Goal: Information Seeking & Learning: Learn about a topic

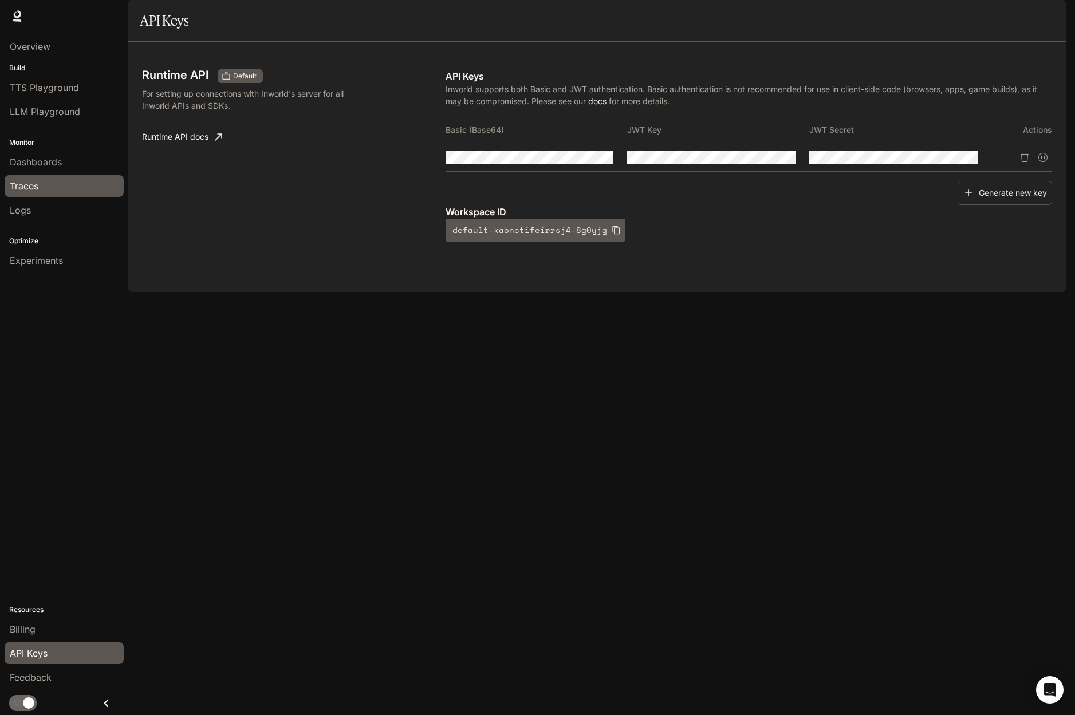
click at [38, 186] on span "Traces" at bounding box center [24, 186] width 29 height 14
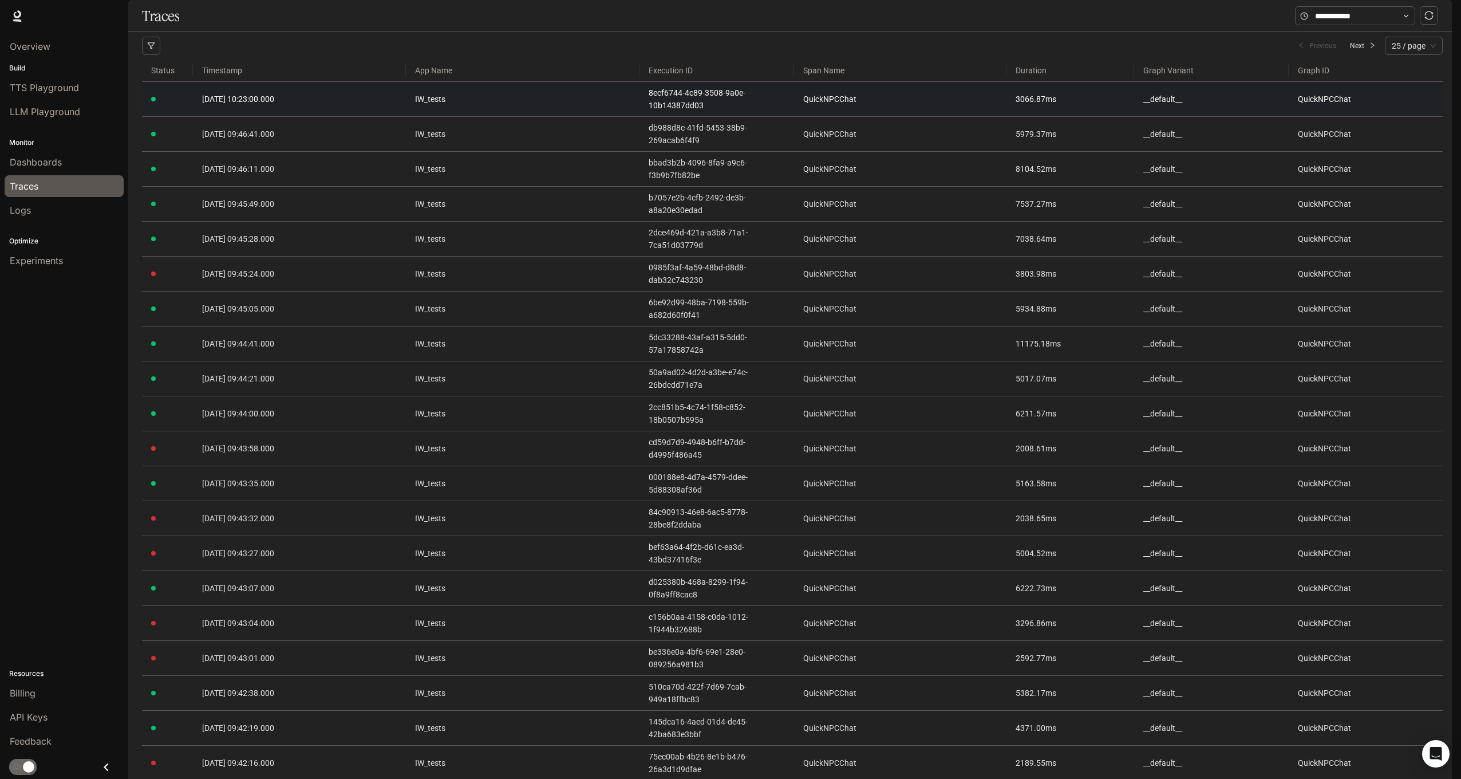
click at [270, 104] on span "[DATE] 10:23:00.000" at bounding box center [238, 98] width 72 height 9
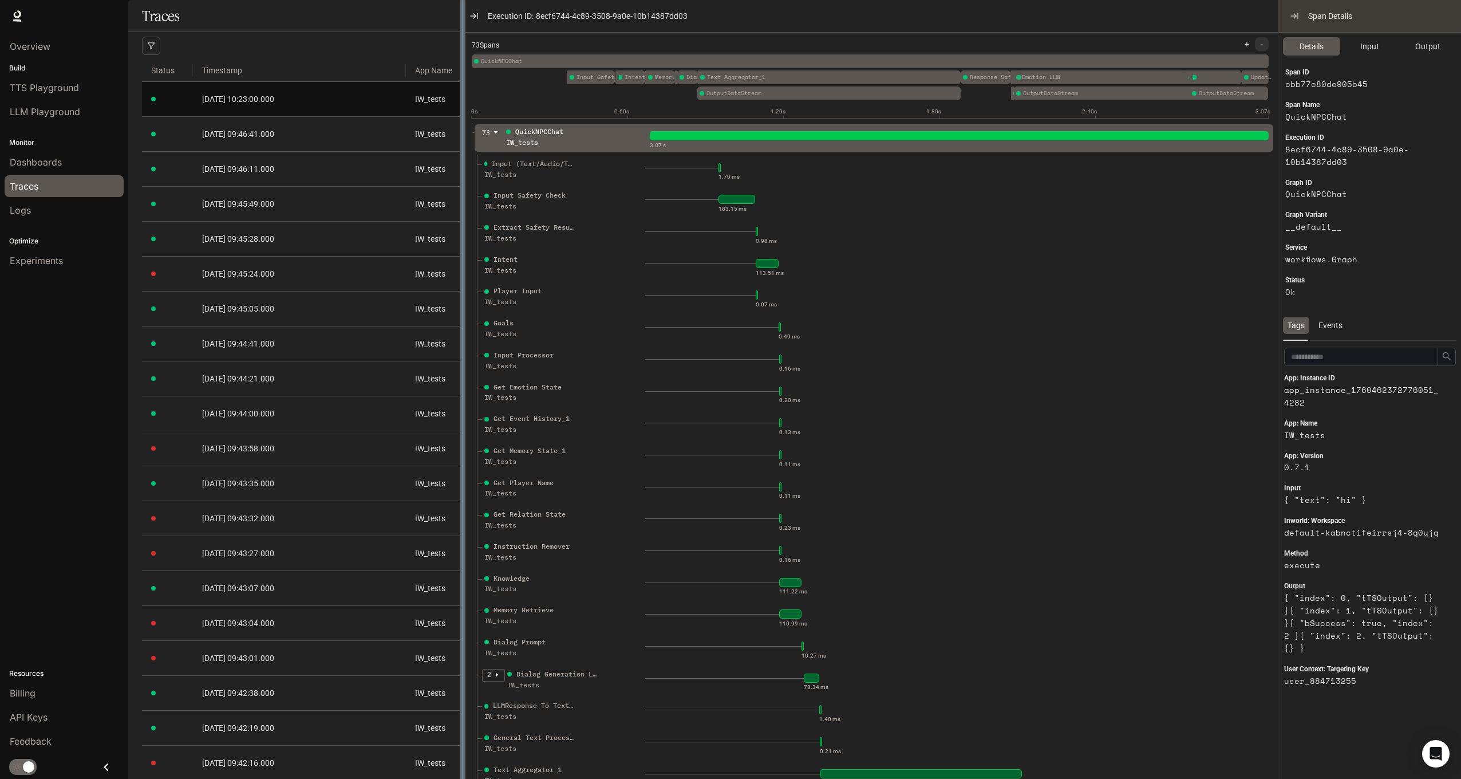
drag, startPoint x: 1002, startPoint y: 226, endPoint x: 461, endPoint y: 221, distance: 540.6
click at [461, 221] on div at bounding box center [463, 389] width 6 height 779
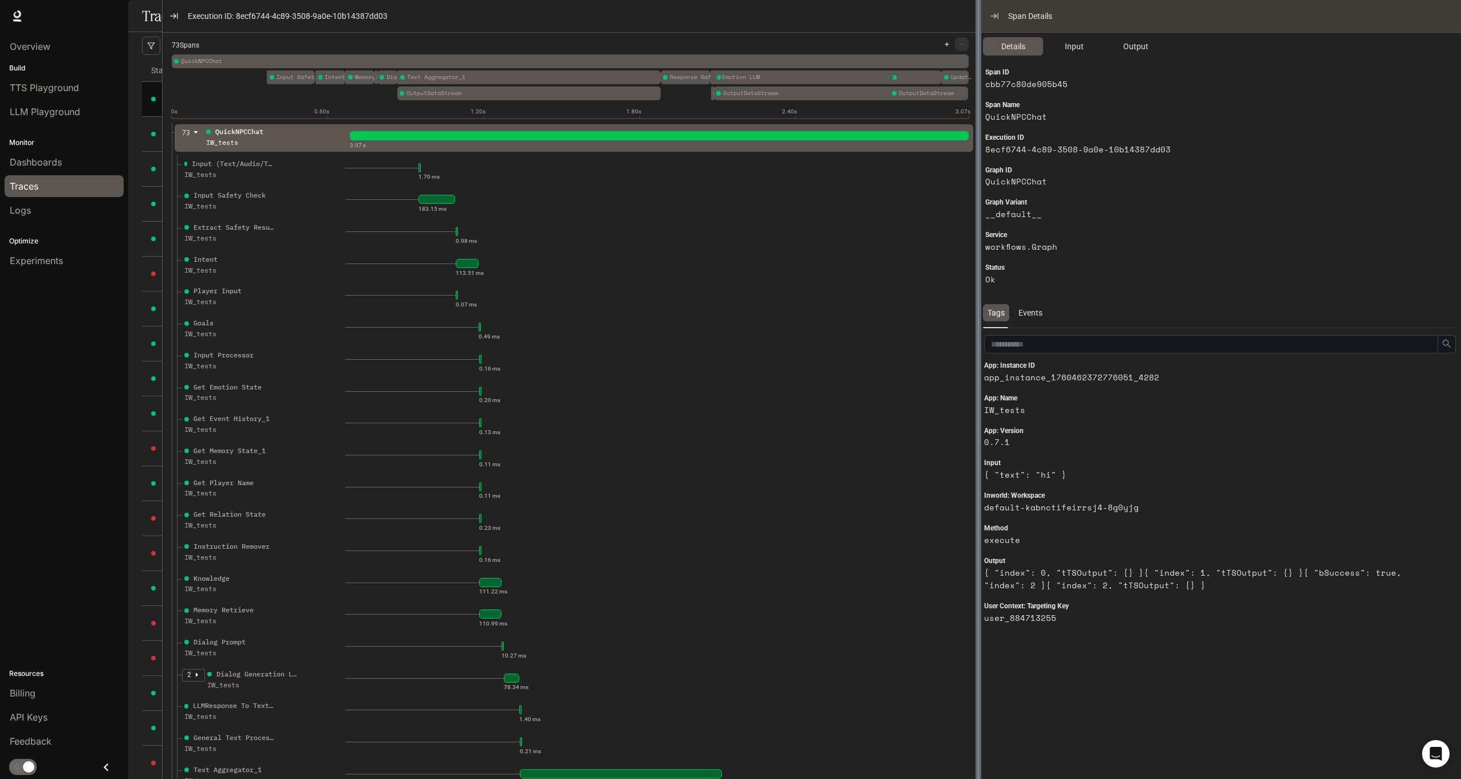
drag, startPoint x: 1278, startPoint y: 308, endPoint x: 979, endPoint y: 344, distance: 301.7
click at [979, 344] on div at bounding box center [979, 389] width 6 height 779
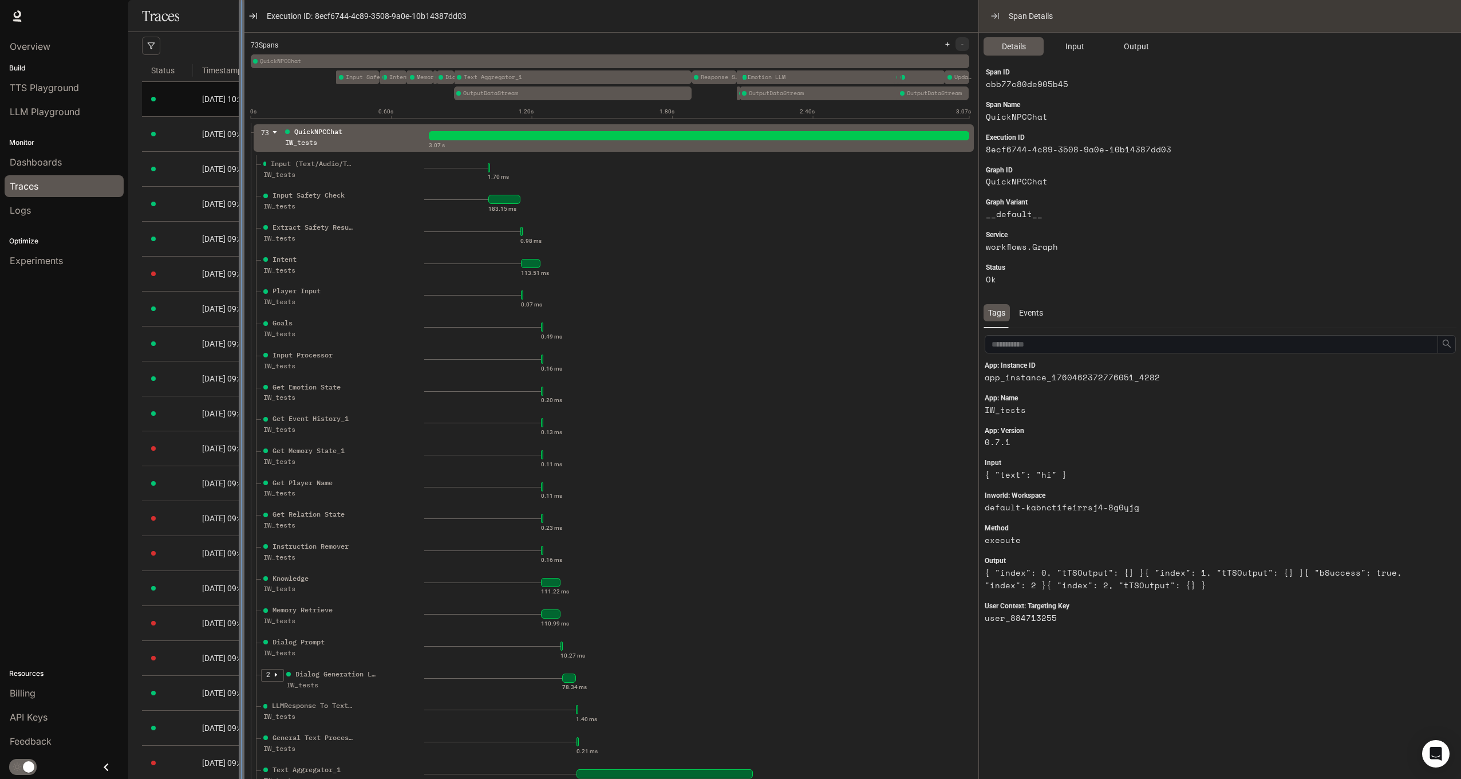
drag, startPoint x: 162, startPoint y: 282, endPoint x: 241, endPoint y: 282, distance: 78.5
click at [241, 282] on div at bounding box center [242, 389] width 6 height 779
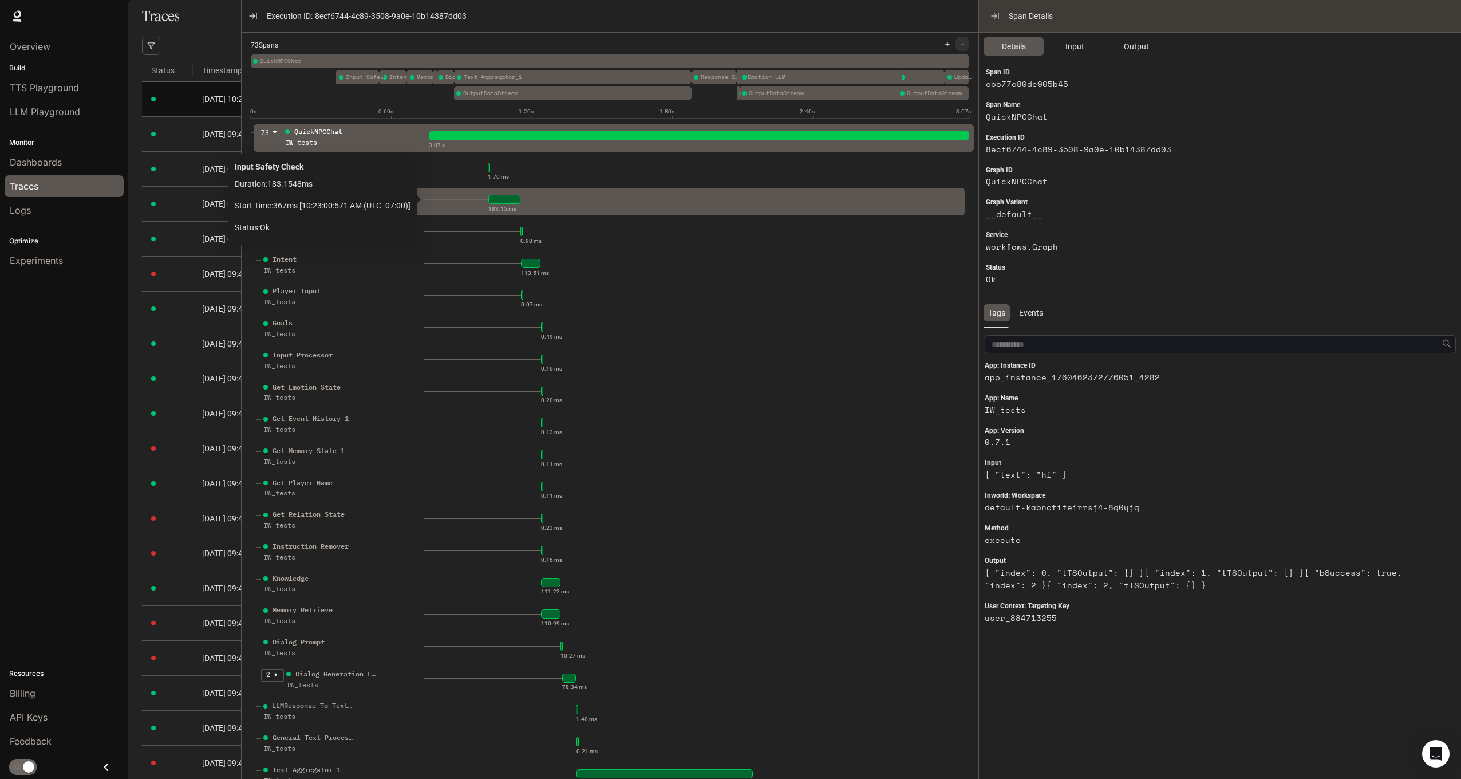
click at [506, 199] on div at bounding box center [504, 199] width 32 height 9
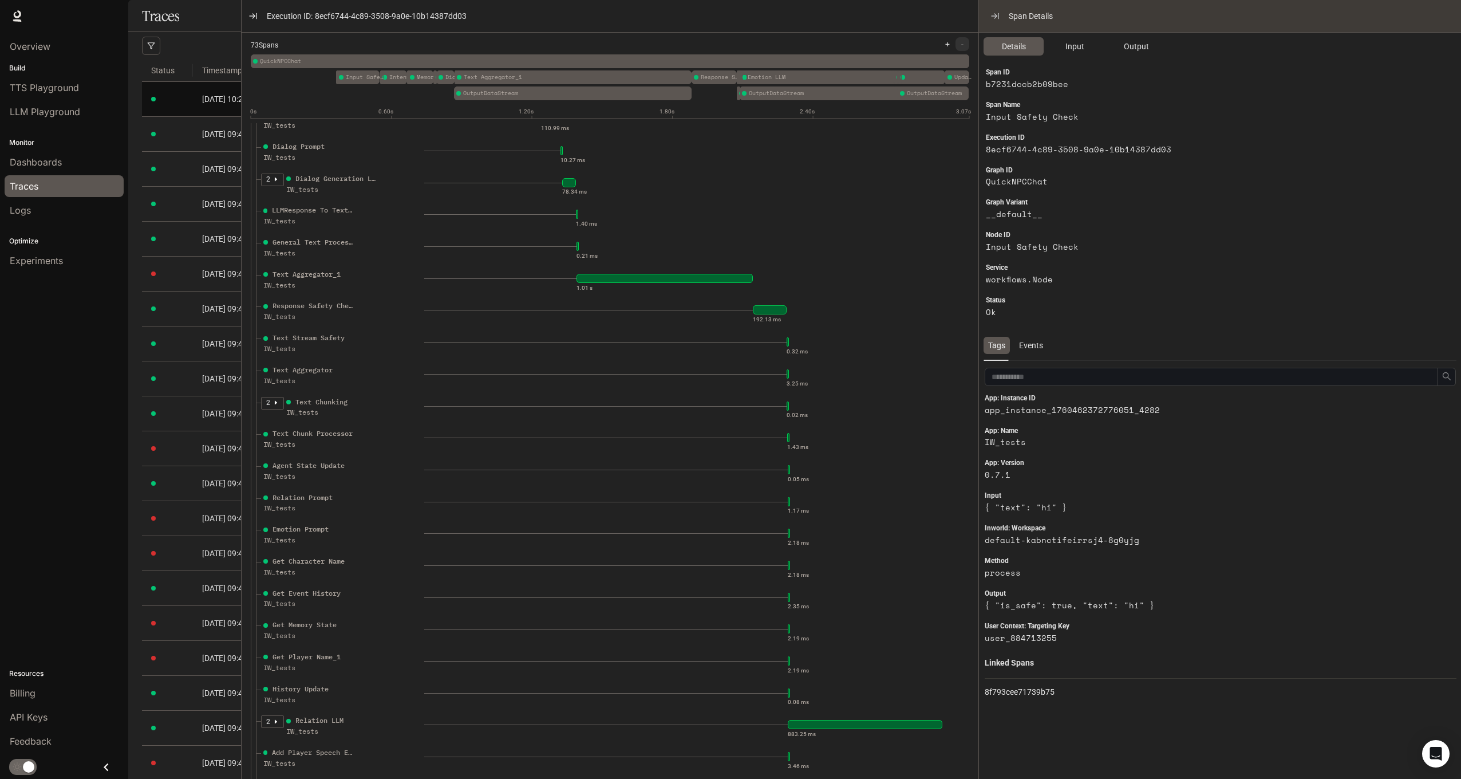
scroll to position [488, 0]
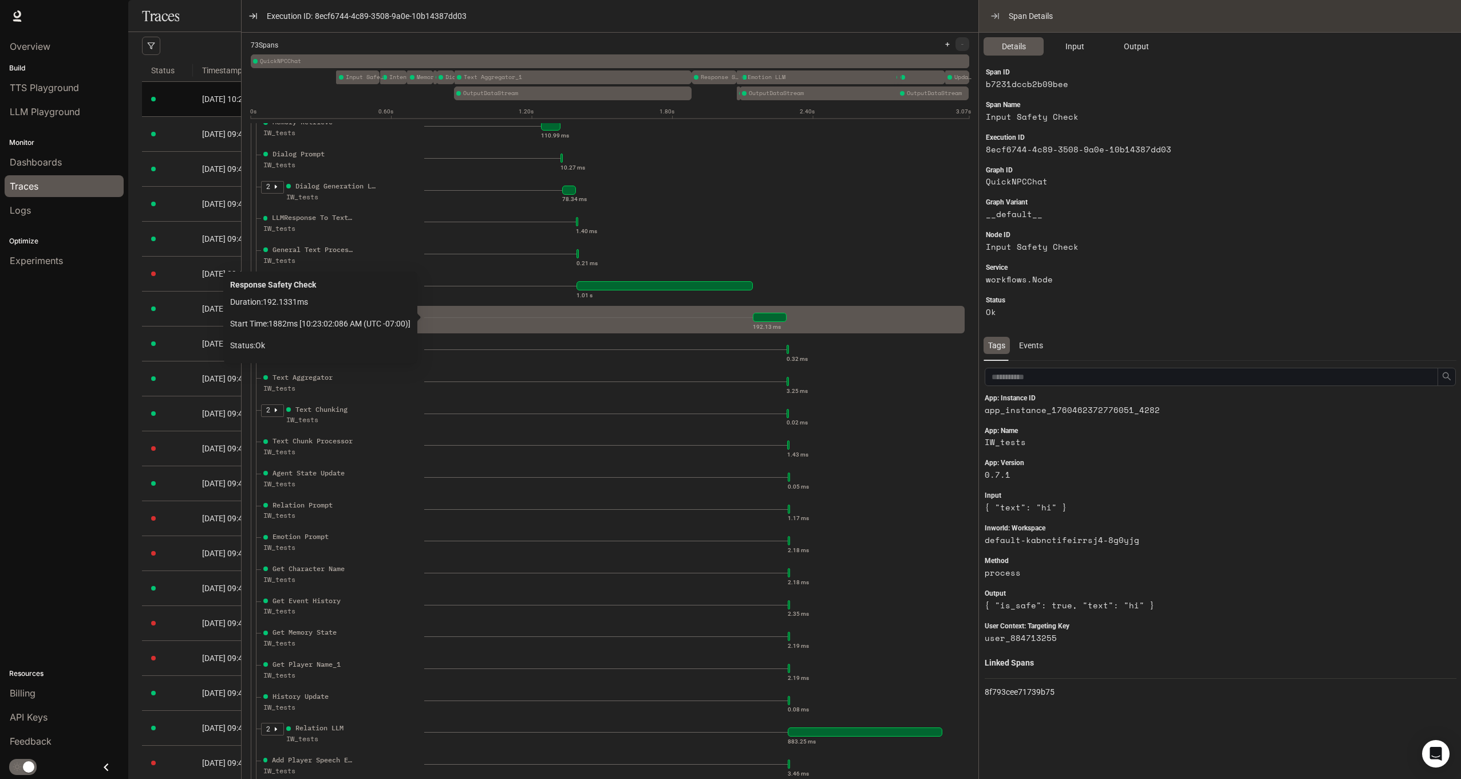
click at [758, 317] on div at bounding box center [770, 317] width 34 height 9
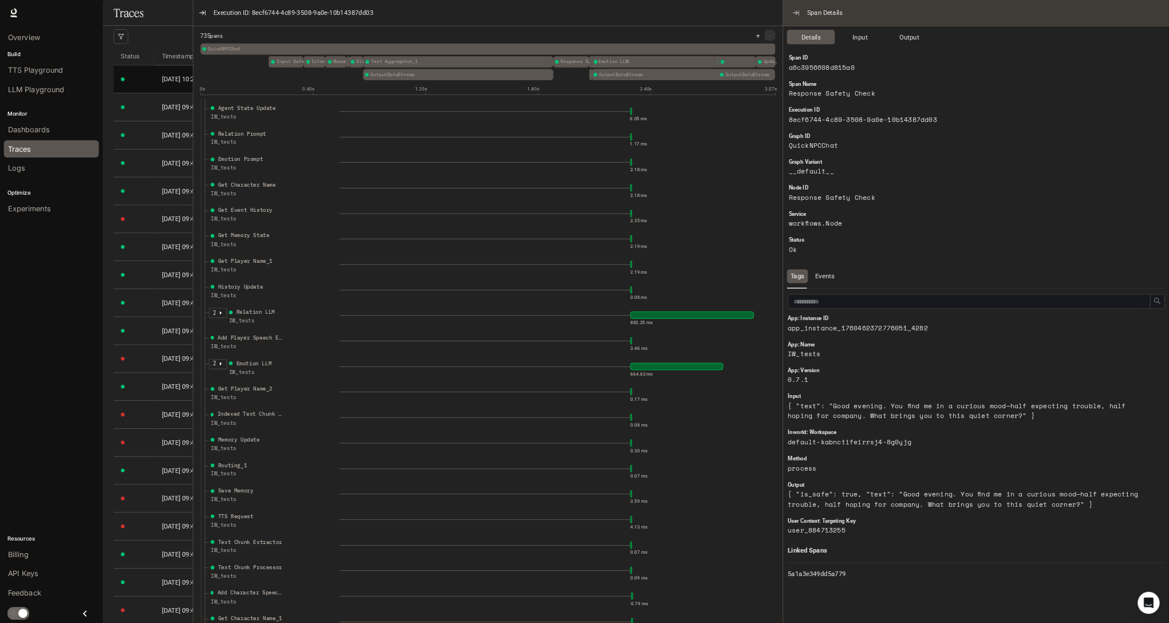
scroll to position [832, 0]
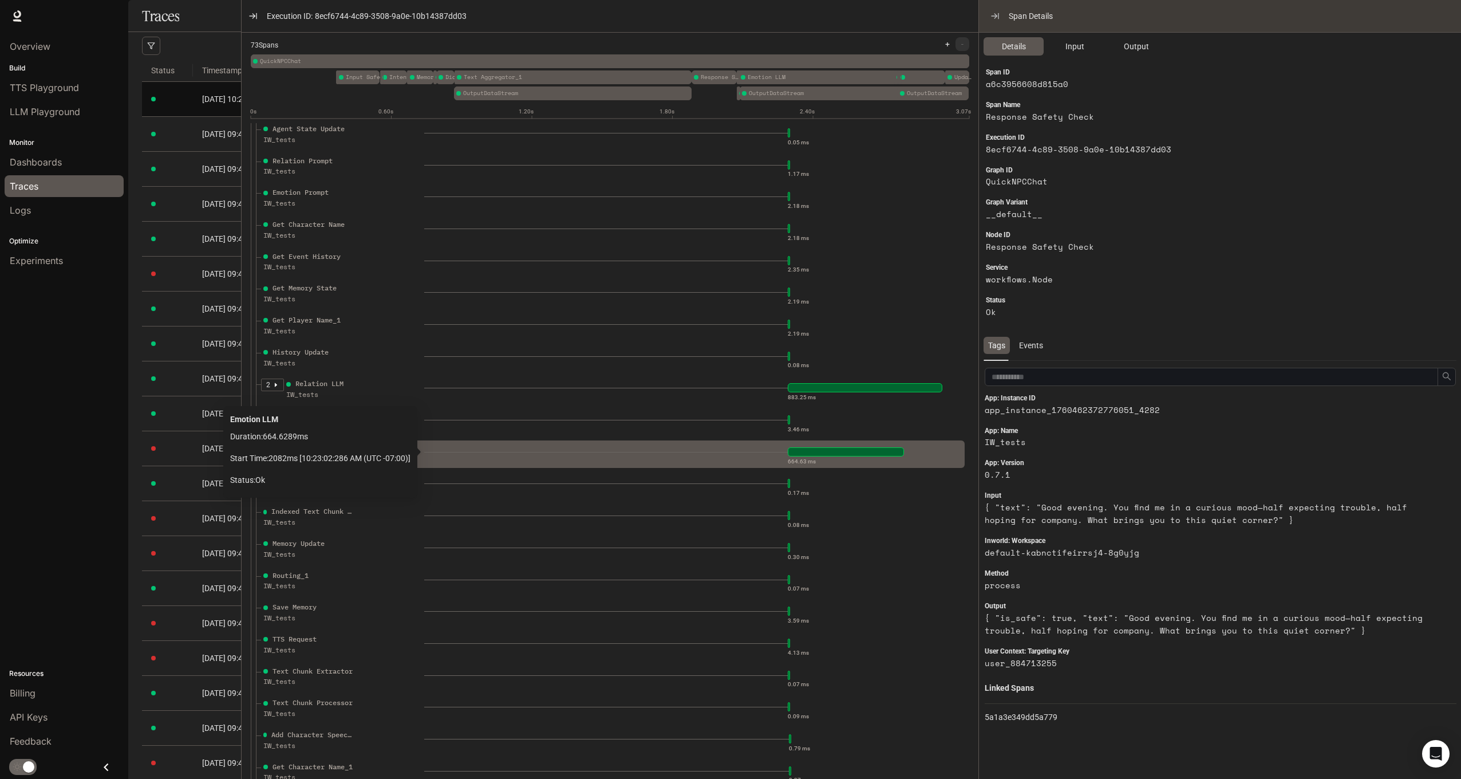
click at [810, 445] on div "664.63 ms" at bounding box center [692, 452] width 536 height 18
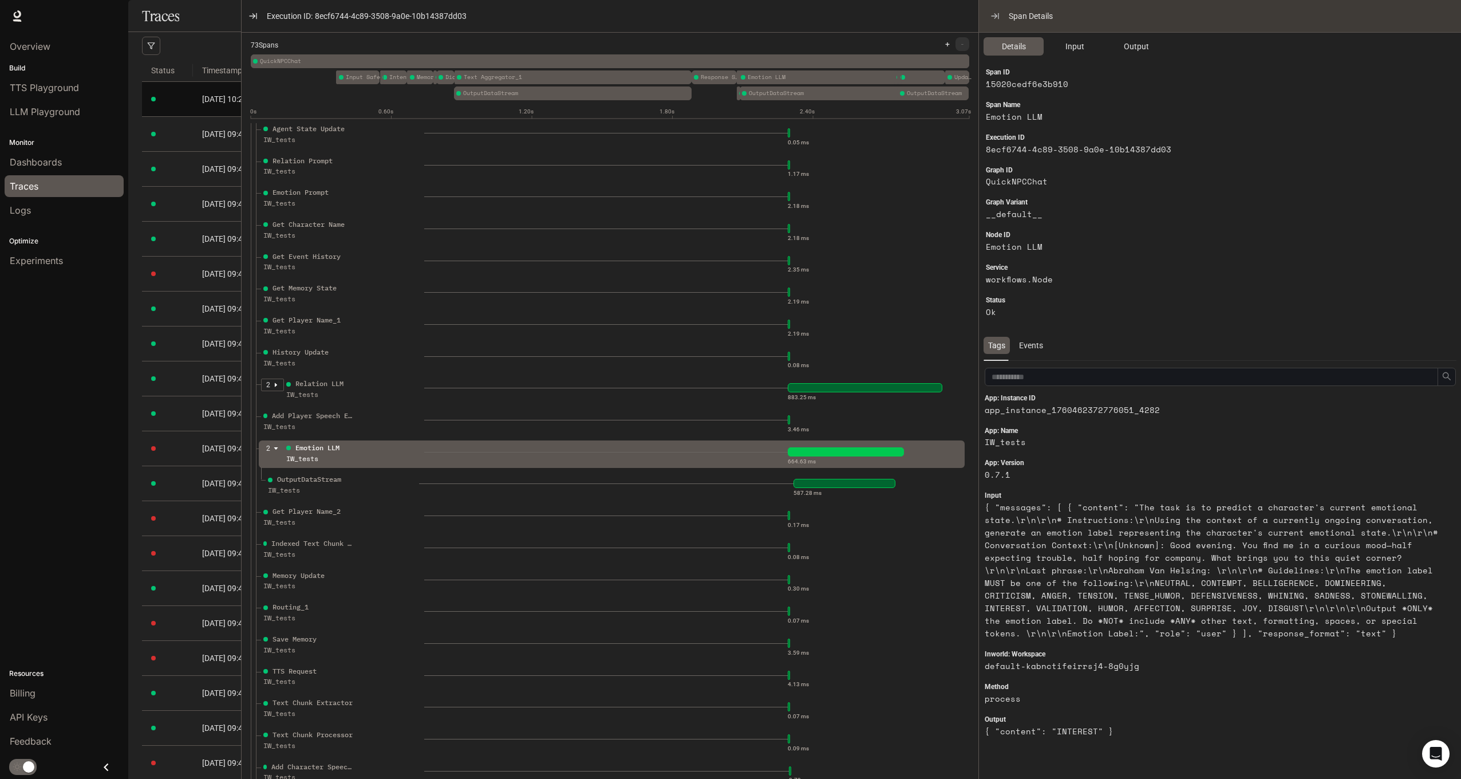
click at [251, 14] on icon "button" at bounding box center [253, 15] width 9 height 9
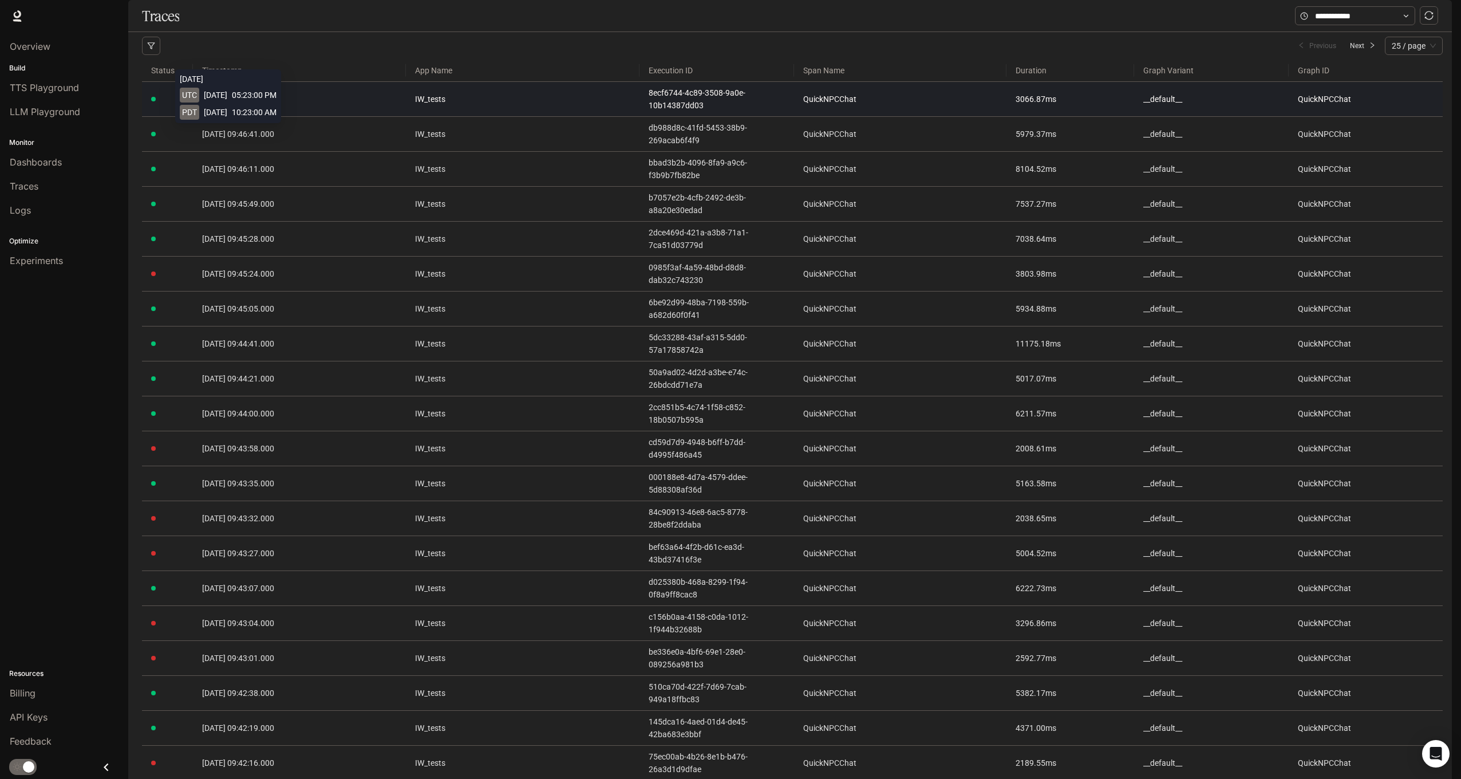
click at [246, 104] on span "[DATE] 10:23:00.000" at bounding box center [238, 98] width 72 height 9
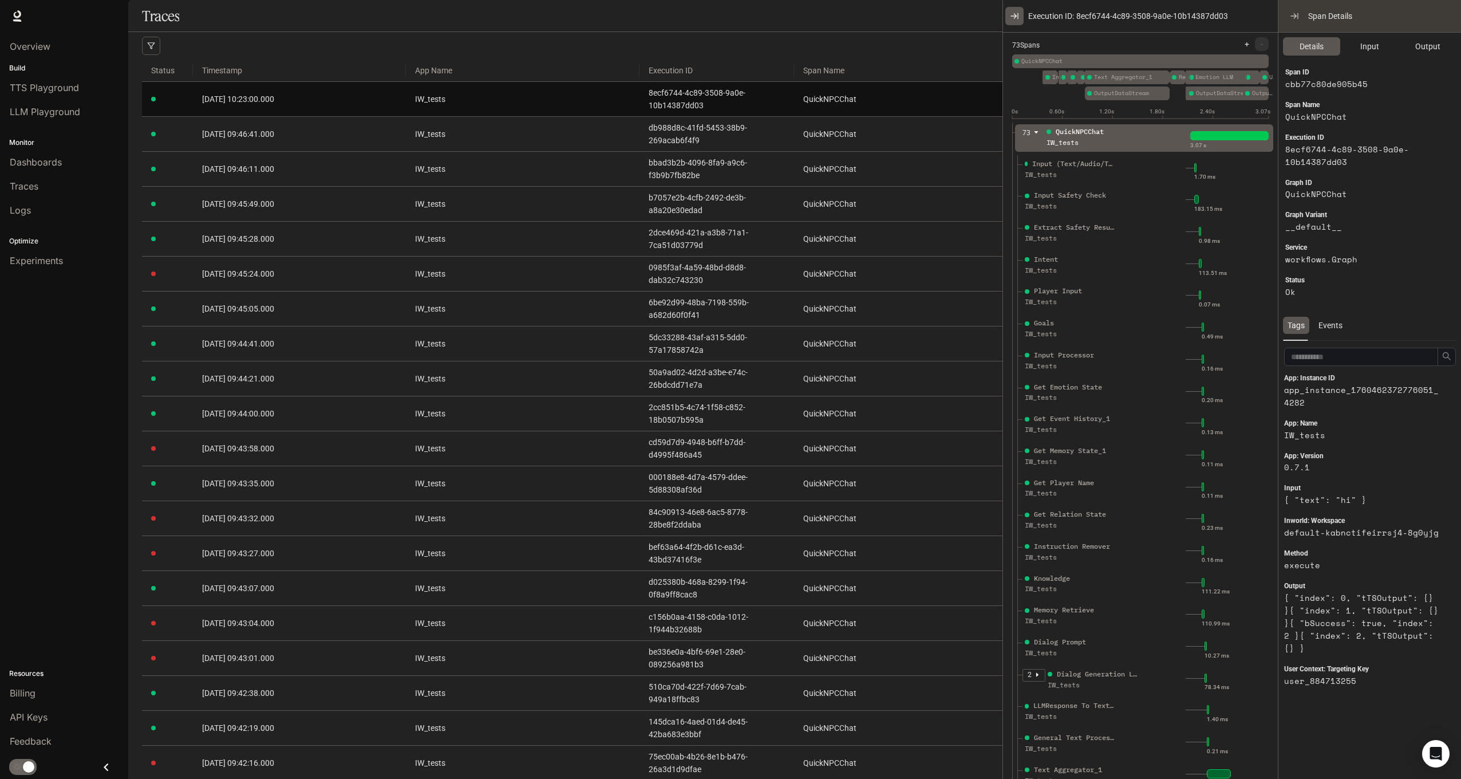
click at [1015, 17] on icon "button" at bounding box center [1014, 15] width 9 height 9
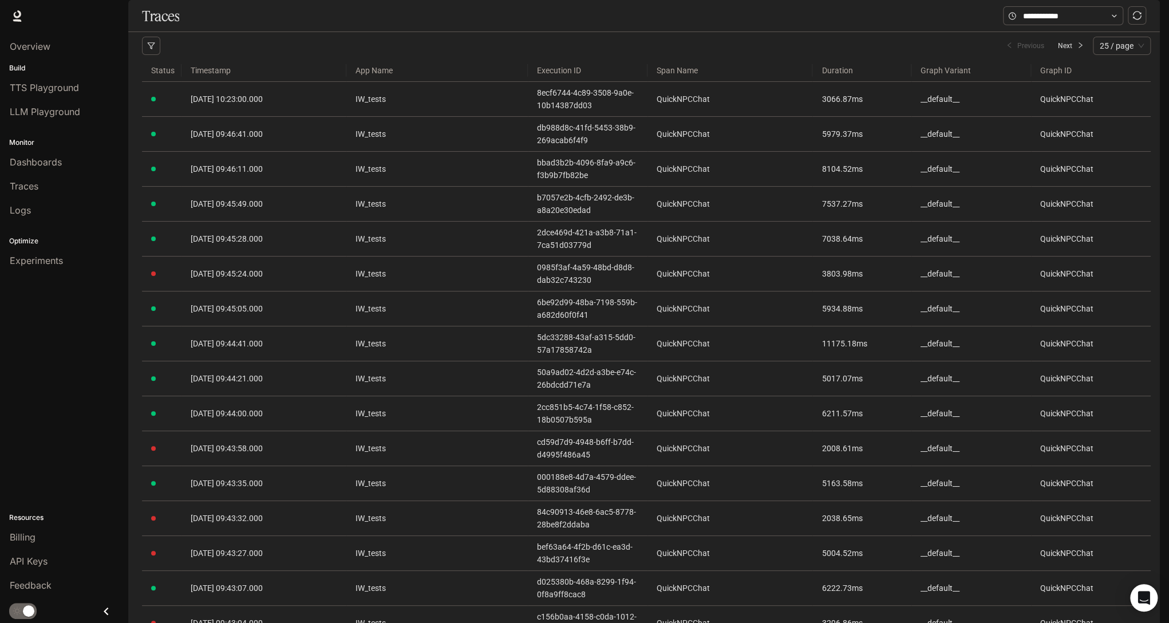
drag, startPoint x: 1433, startPoint y: 0, endPoint x: 890, endPoint y: 21, distance: 543.8
click at [890, 21] on div "TTS TTS Runtime Runtime Documentation Documentation" at bounding box center [584, 16] width 1169 height 32
click at [312, 105] on link "[DATE] 10:23:00.000" at bounding box center [264, 99] width 147 height 13
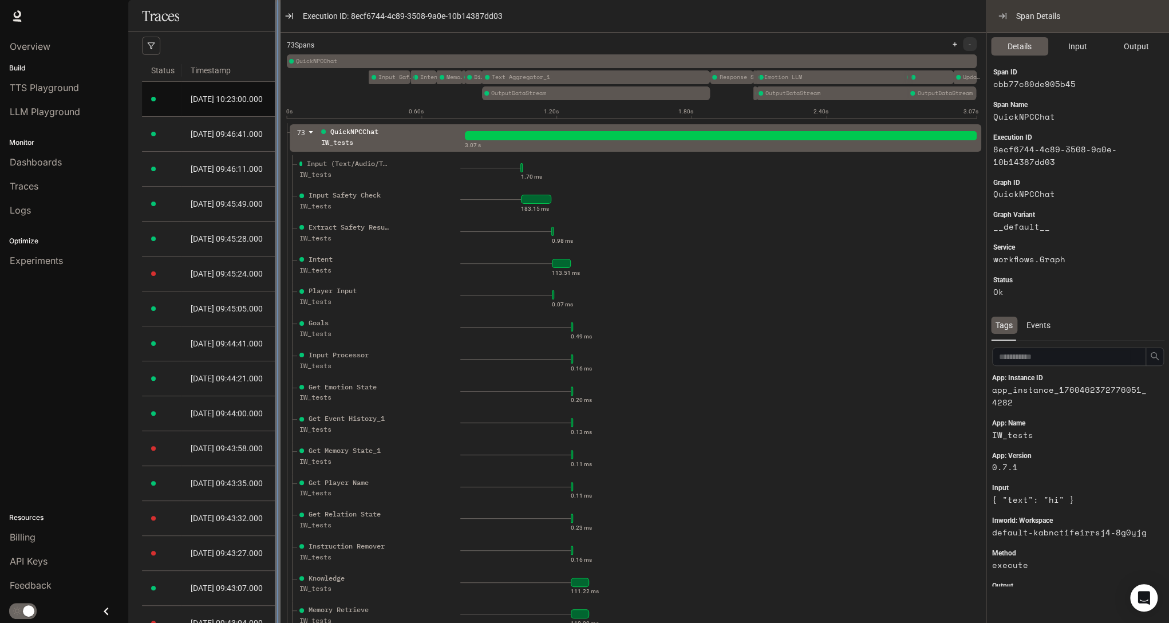
drag, startPoint x: 711, startPoint y: 211, endPoint x: 277, endPoint y: 243, distance: 434.7
click at [277, 243] on div at bounding box center [278, 311] width 6 height 623
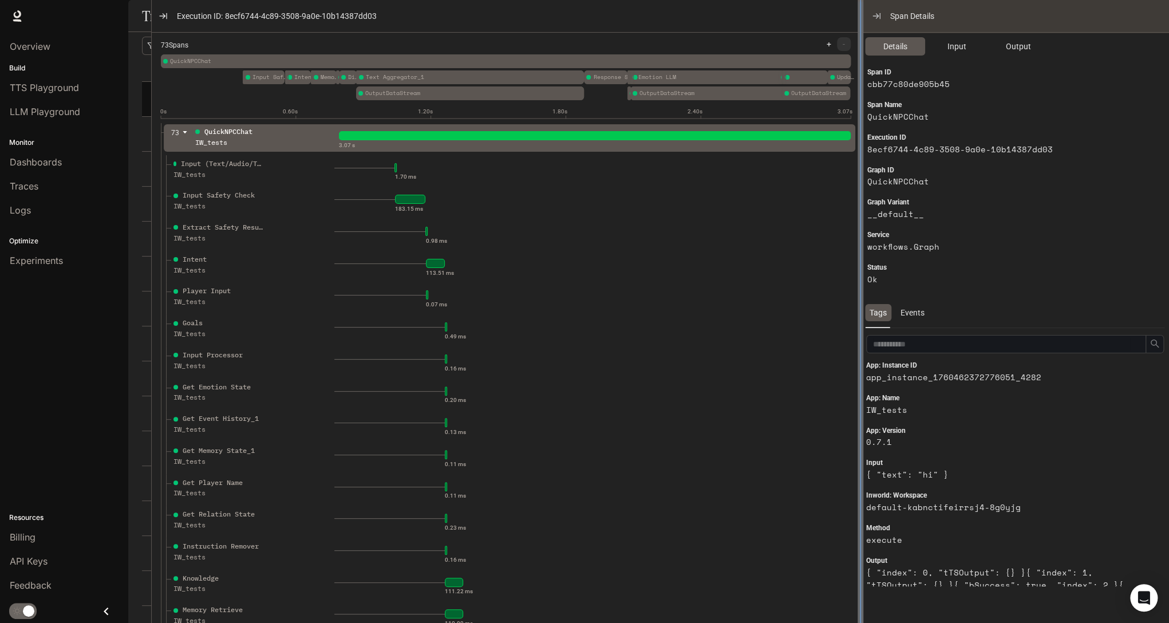
drag, startPoint x: 984, startPoint y: 295, endPoint x: 858, endPoint y: 318, distance: 128.0
click at [858, 318] on div at bounding box center [861, 311] width 6 height 623
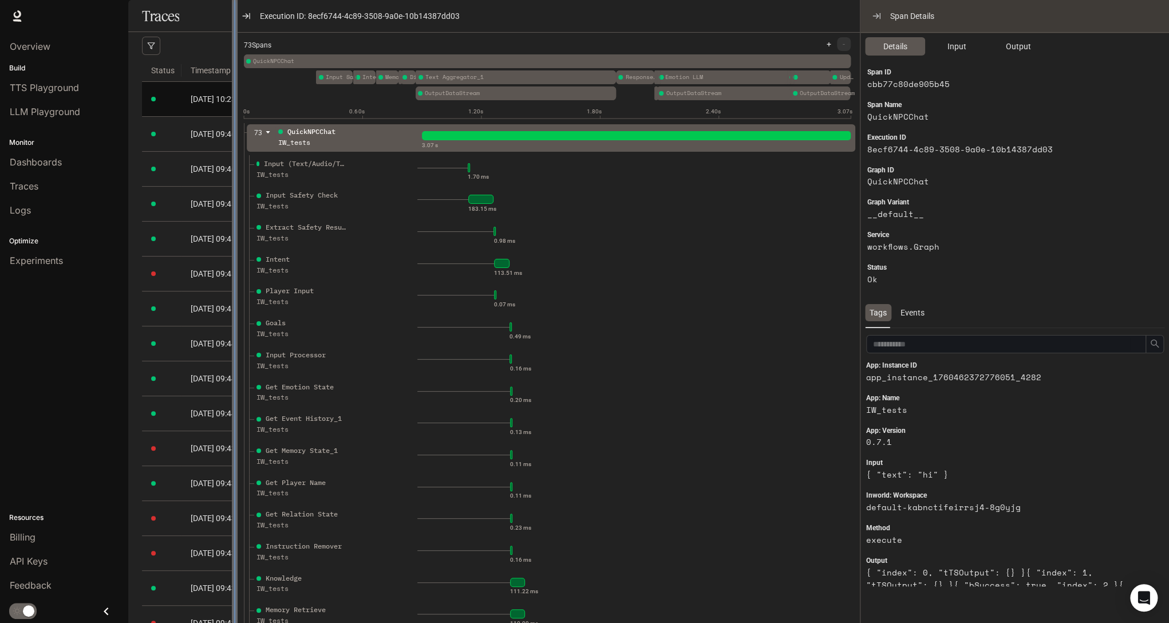
drag, startPoint x: 151, startPoint y: 238, endPoint x: 234, endPoint y: 244, distance: 83.3
click at [234, 244] on div at bounding box center [235, 311] width 6 height 623
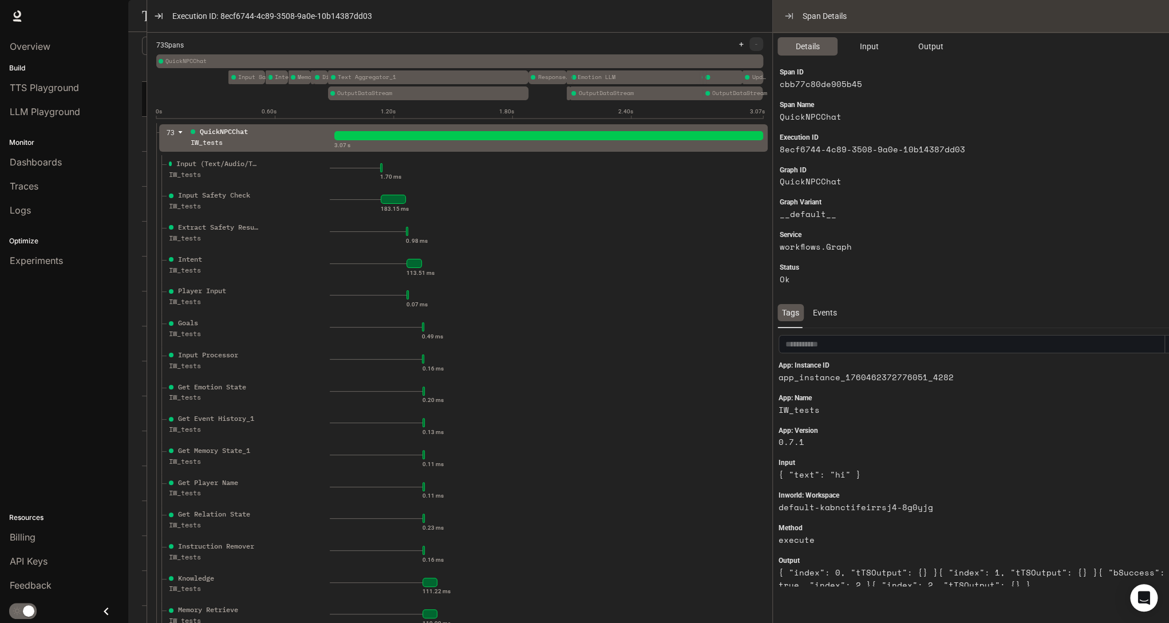
drag, startPoint x: 858, startPoint y: 286, endPoint x: 728, endPoint y: 312, distance: 132.4
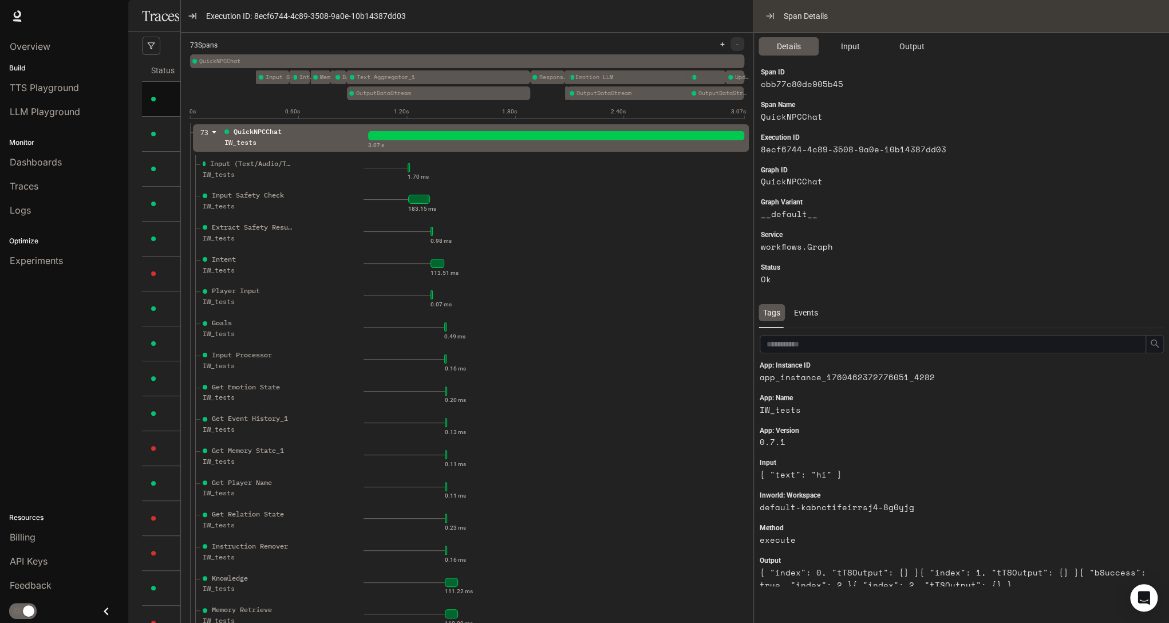
drag, startPoint x: 148, startPoint y: 272, endPoint x: 431, endPoint y: 303, distance: 284.0
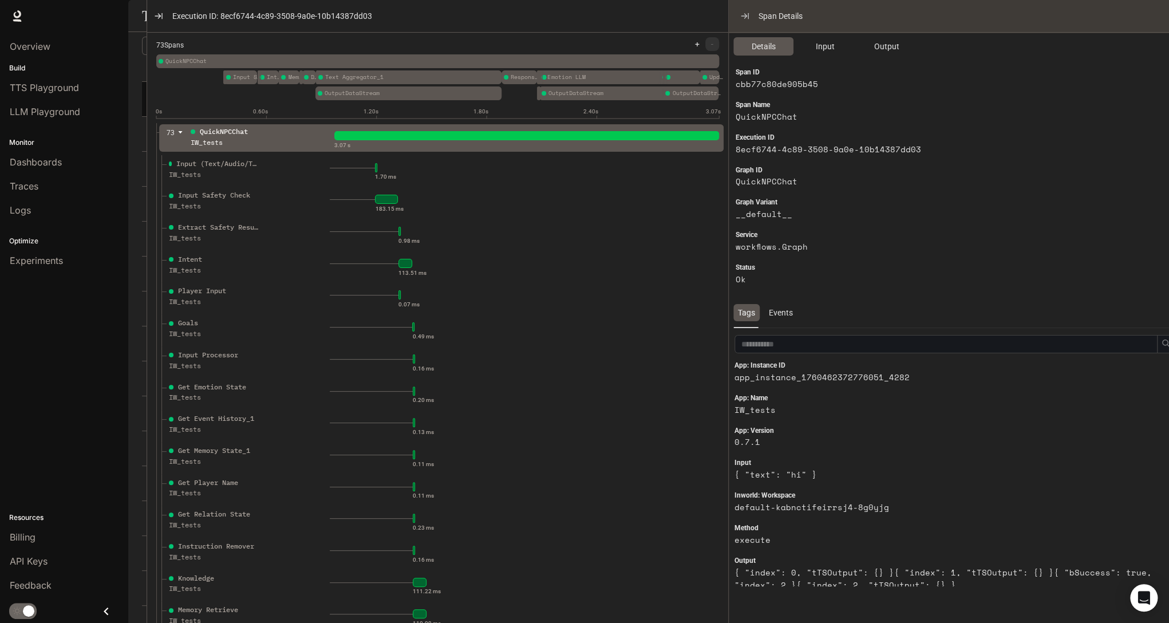
drag, startPoint x: 754, startPoint y: 289, endPoint x: 716, endPoint y: 301, distance: 39.1
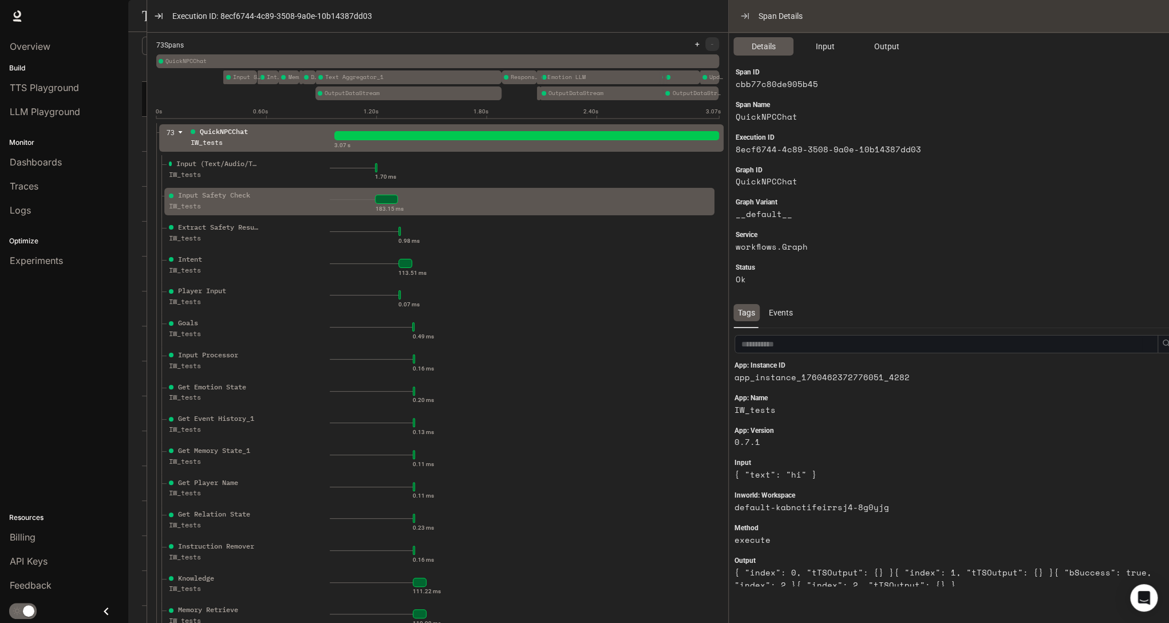
click at [287, 202] on div "Input Safety Check IW_tests" at bounding box center [248, 204] width 163 height 29
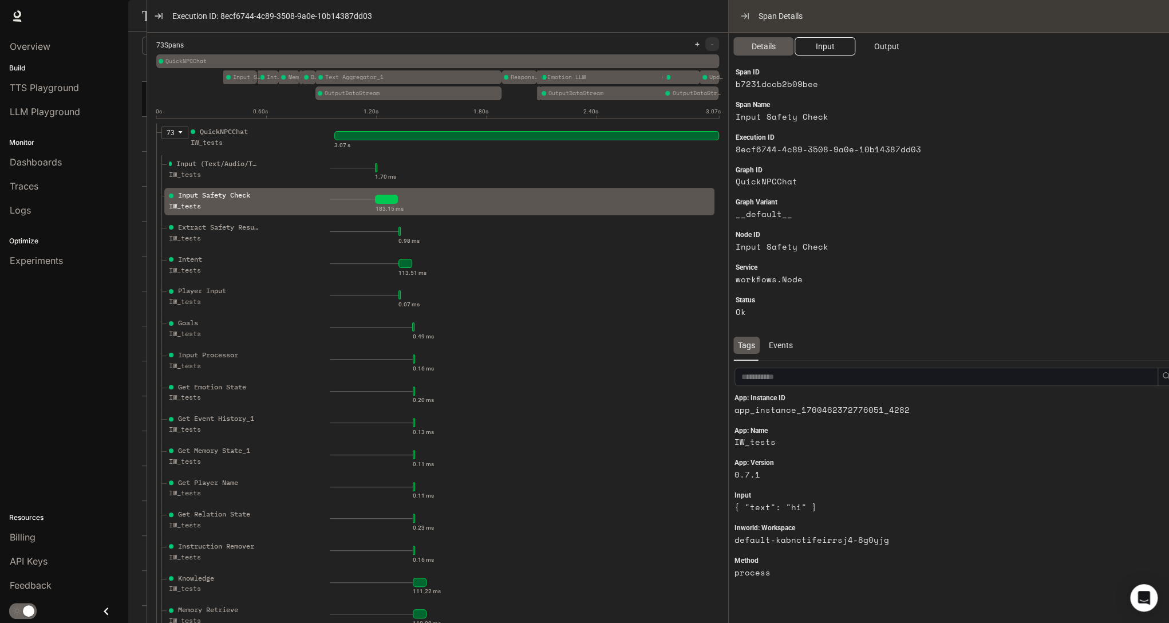
click at [831, 50] on span "Input" at bounding box center [824, 46] width 19 height 13
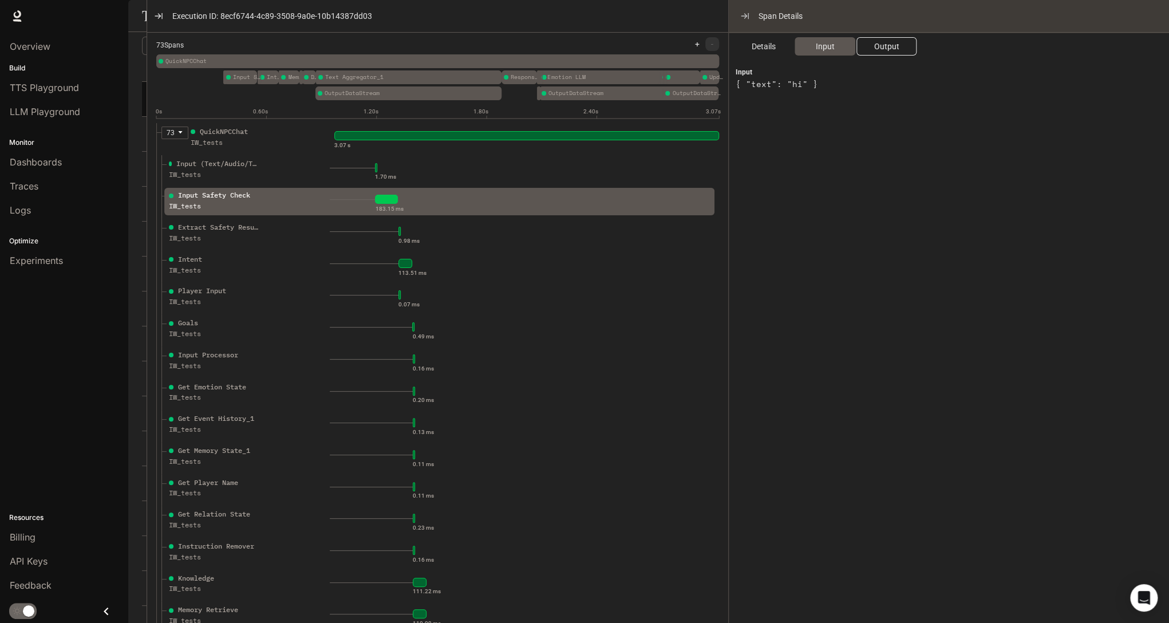
click at [885, 47] on span "Output" at bounding box center [886, 46] width 25 height 13
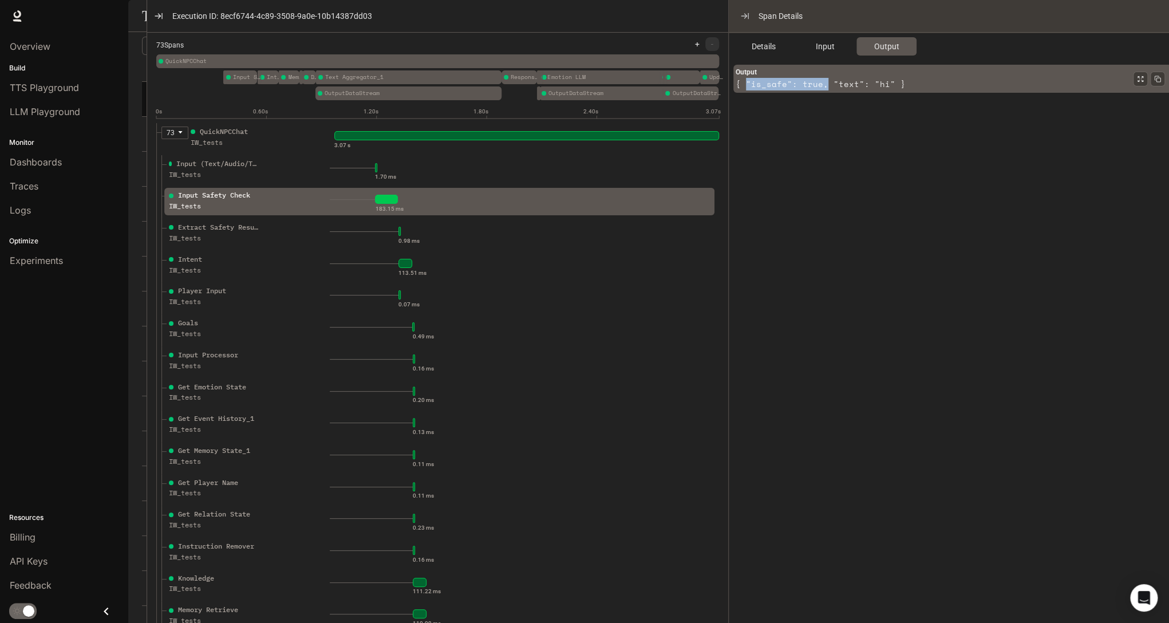
drag, startPoint x: 825, startPoint y: 85, endPoint x: 744, endPoint y: 85, distance: 81.3
click at [744, 85] on article "{ "is_safe": true, "text": "hi" }" at bounding box center [948, 84] width 425 height 13
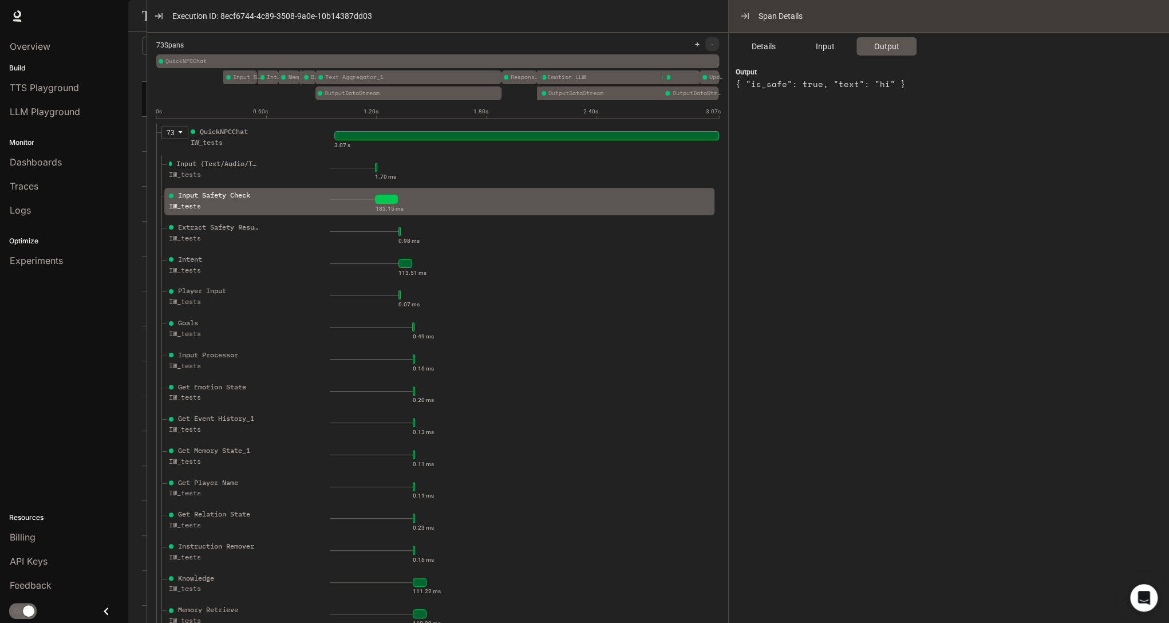
click at [881, 121] on div "Details Input Output Output { "is_safe": true, "text": "hi" }" at bounding box center [955, 326] width 452 height 586
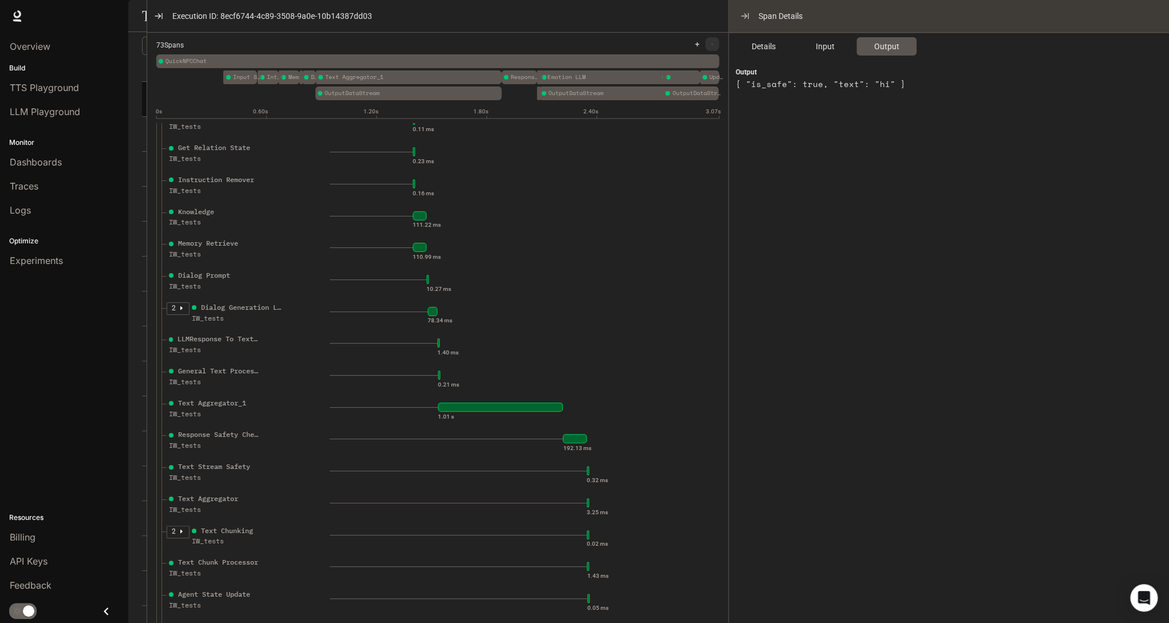
scroll to position [412, 0]
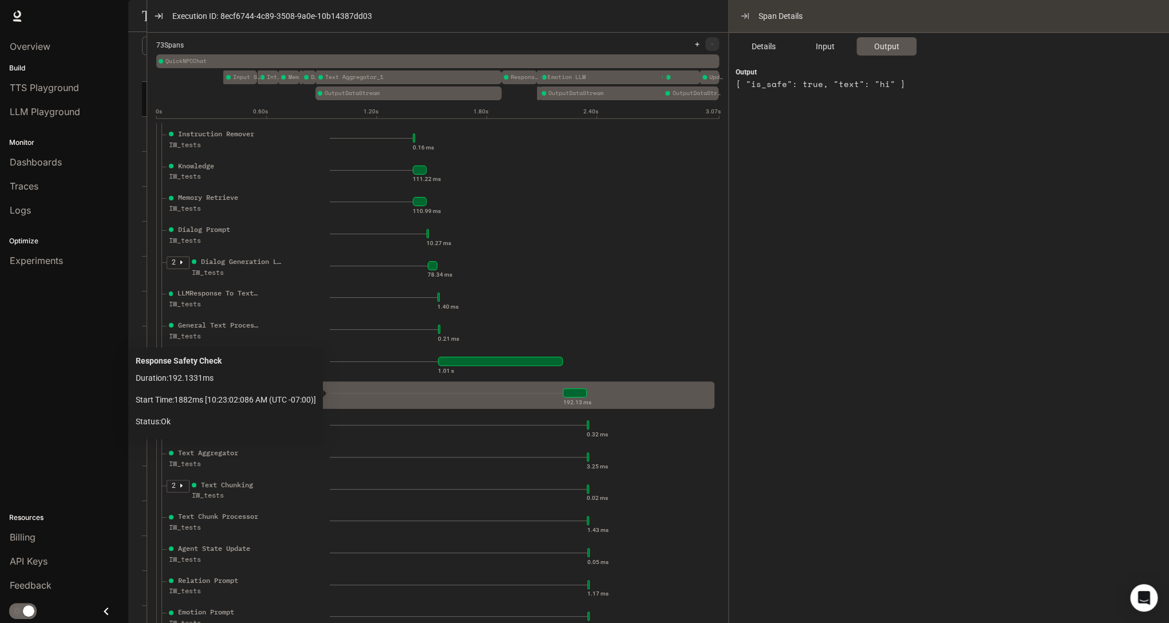
click at [536, 397] on div "192.13 ms" at bounding box center [520, 393] width 380 height 18
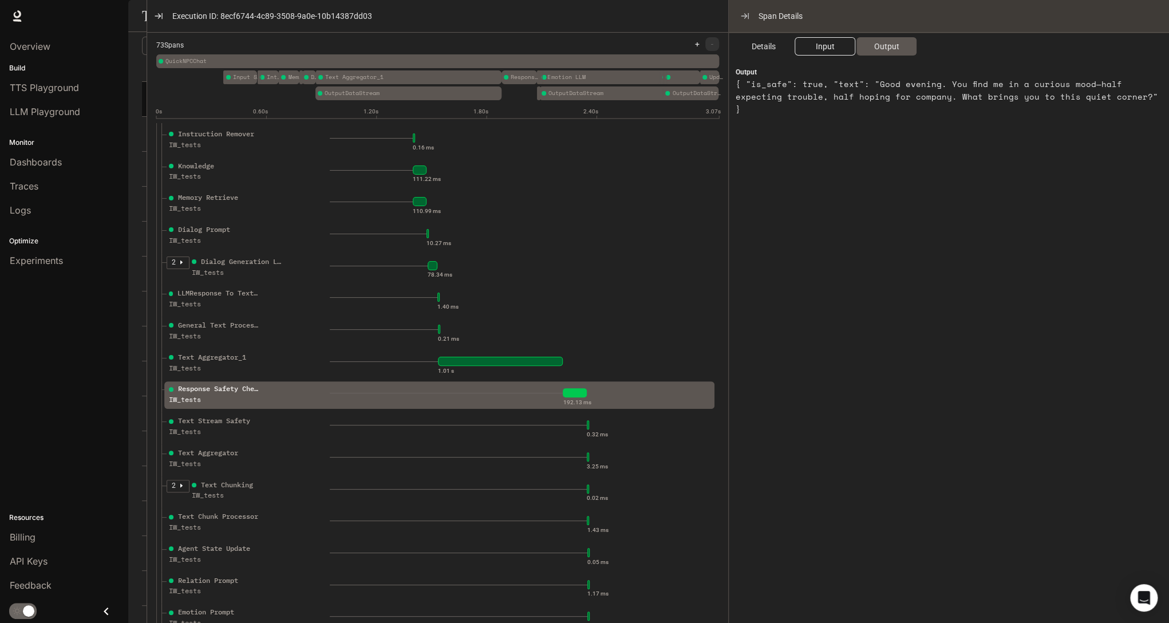
click at [827, 50] on span "Input" at bounding box center [824, 46] width 19 height 13
click at [886, 42] on span "Output" at bounding box center [886, 46] width 25 height 13
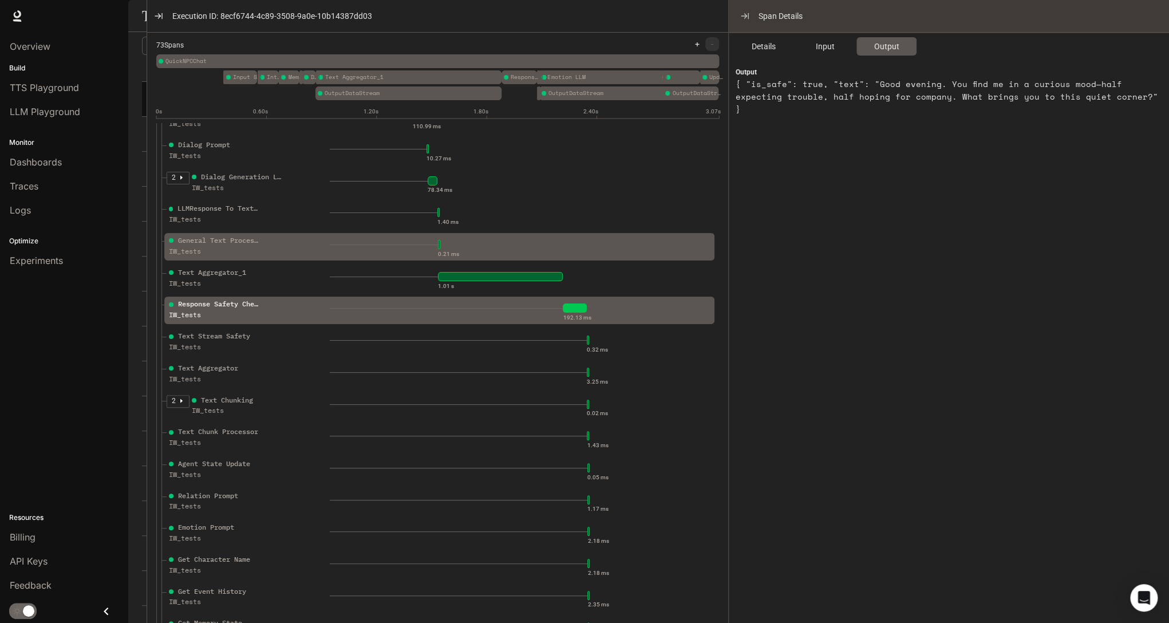
scroll to position [550, 0]
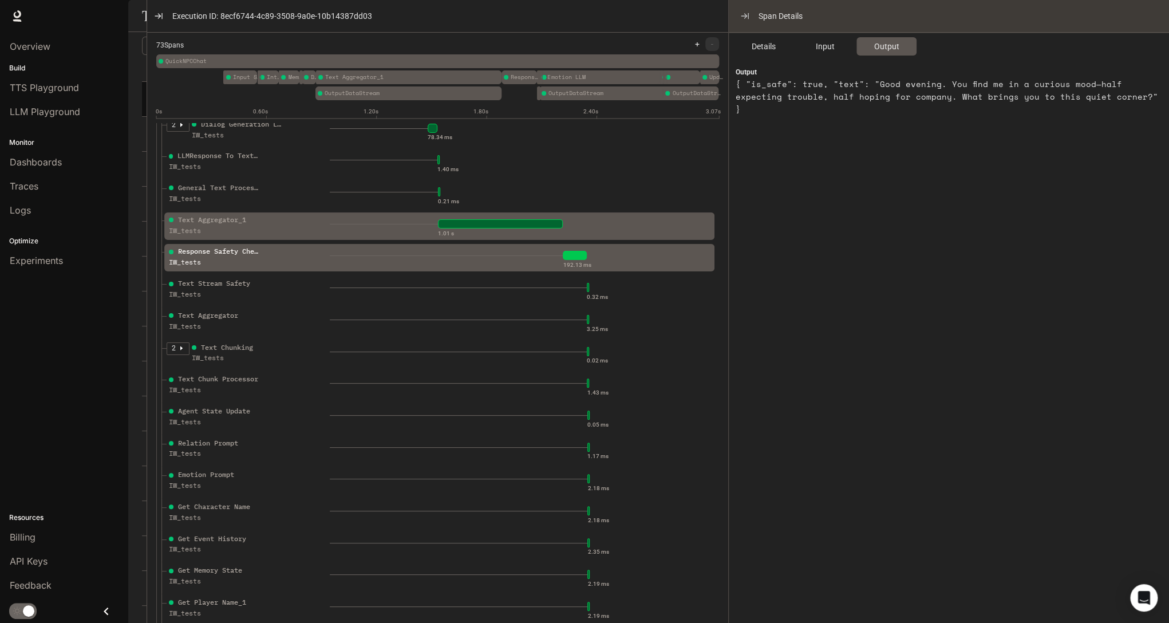
click at [349, 225] on div "1.01 s" at bounding box center [520, 224] width 380 height 18
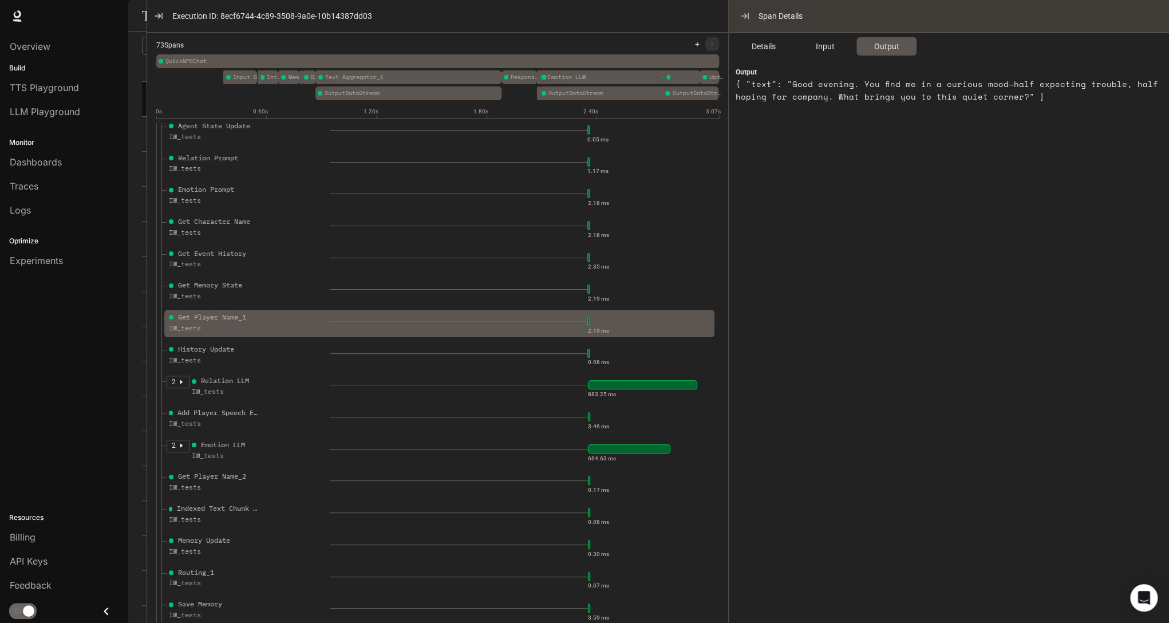
scroll to position [870, 0]
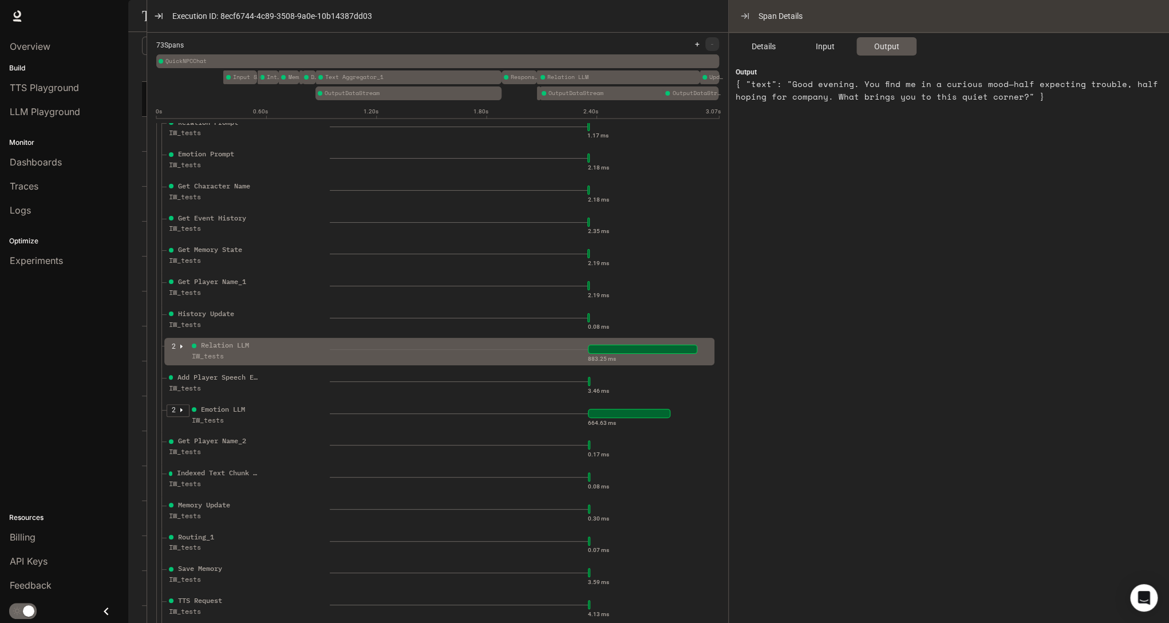
click at [325, 347] on div "2 Relation LLM IW_tests" at bounding box center [248, 354] width 163 height 29
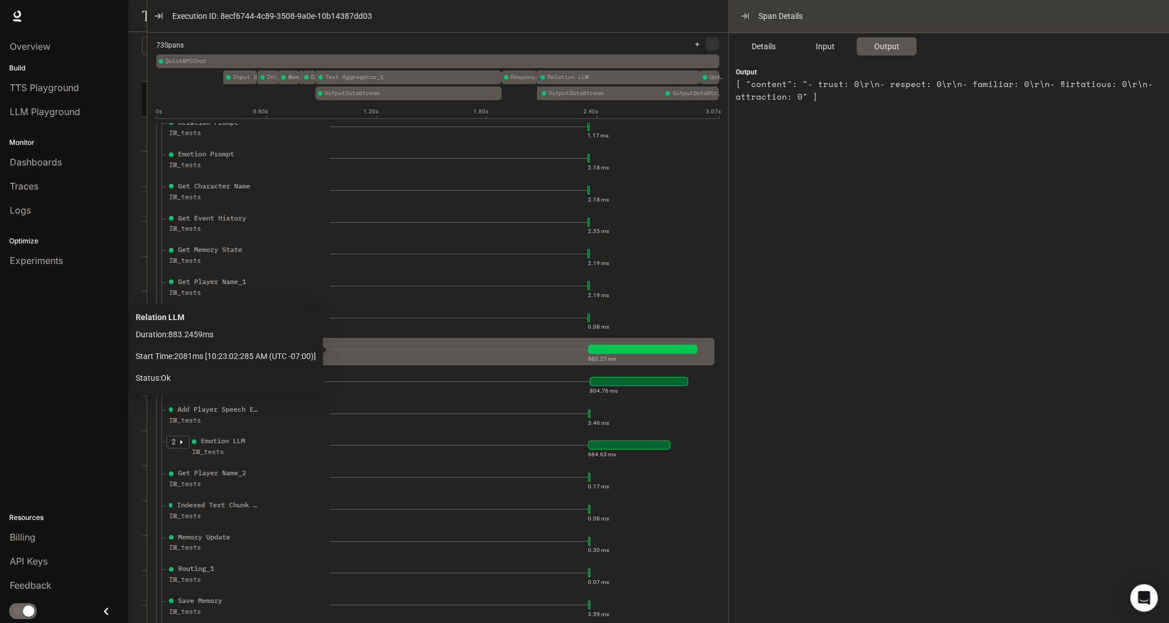
click at [536, 348] on div "883.25 ms" at bounding box center [520, 349] width 380 height 18
click at [358, 349] on div at bounding box center [459, 349] width 258 height 1
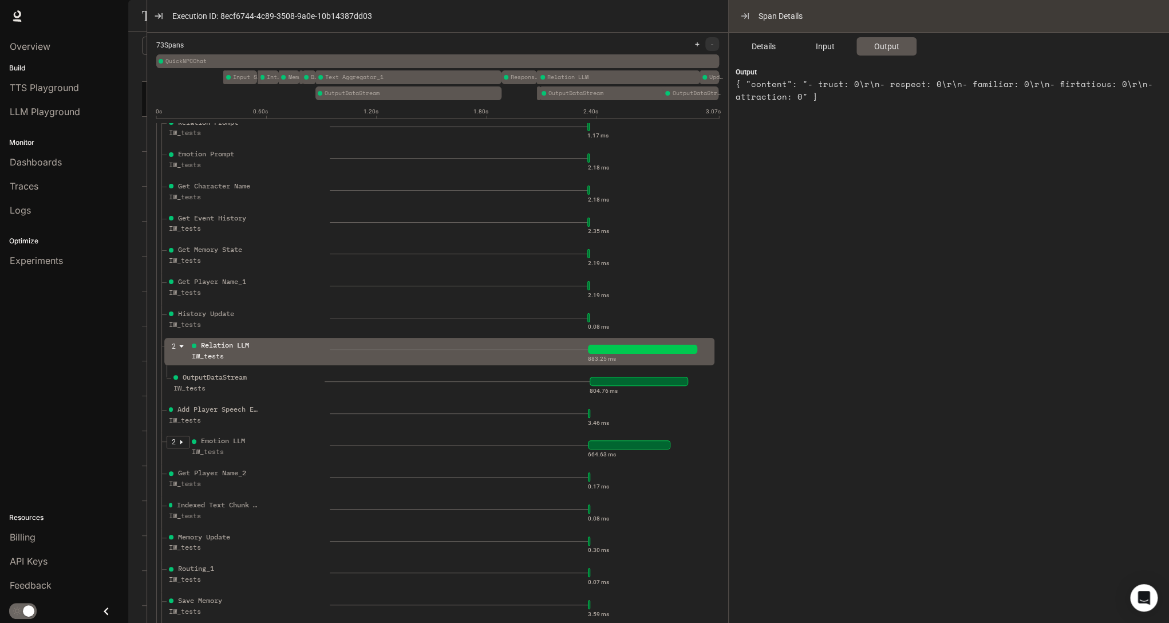
click at [165, 345] on div at bounding box center [439, 351] width 550 height 27
click at [180, 345] on icon "caret-down" at bounding box center [182, 347] width 6 height 6
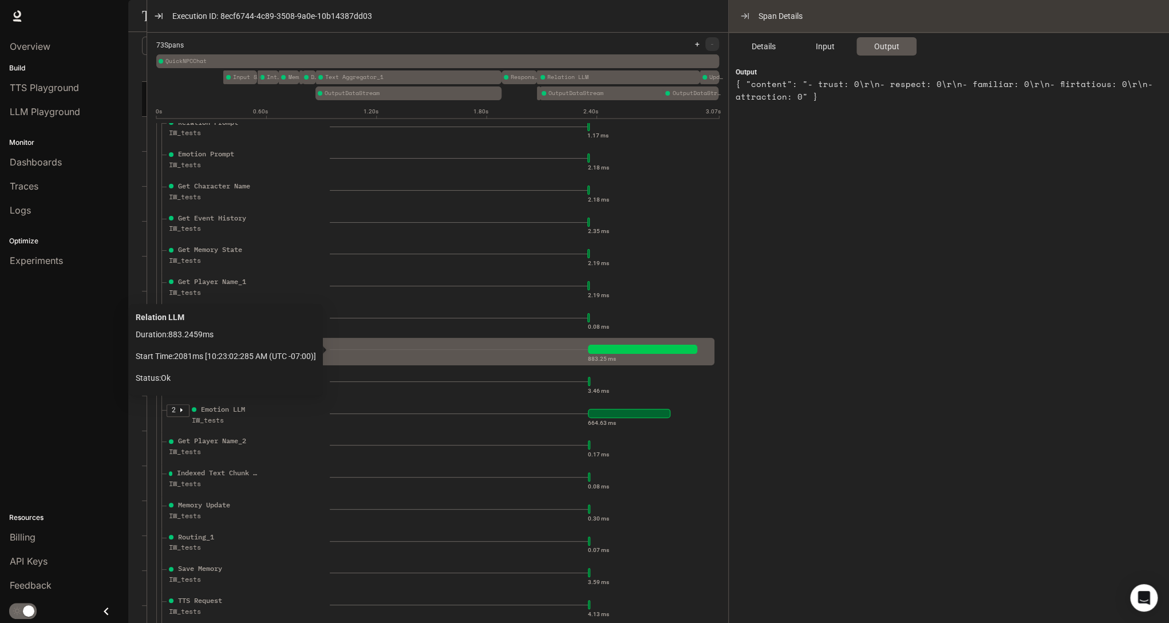
click at [628, 349] on div at bounding box center [642, 349] width 109 height 9
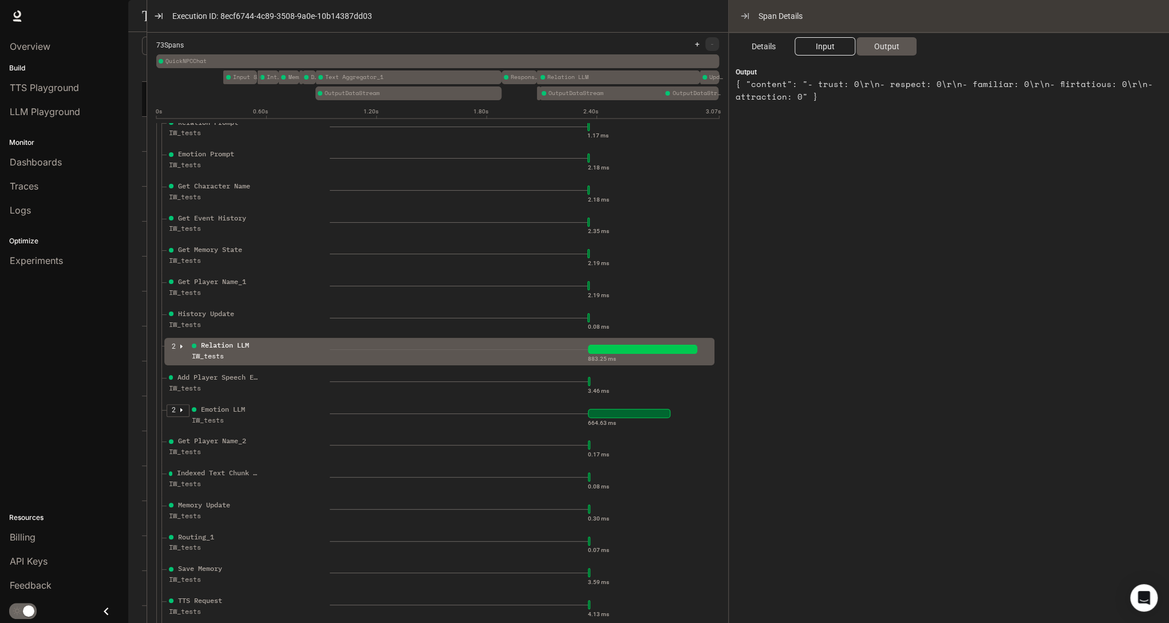
click at [821, 43] on span "Input" at bounding box center [824, 46] width 19 height 13
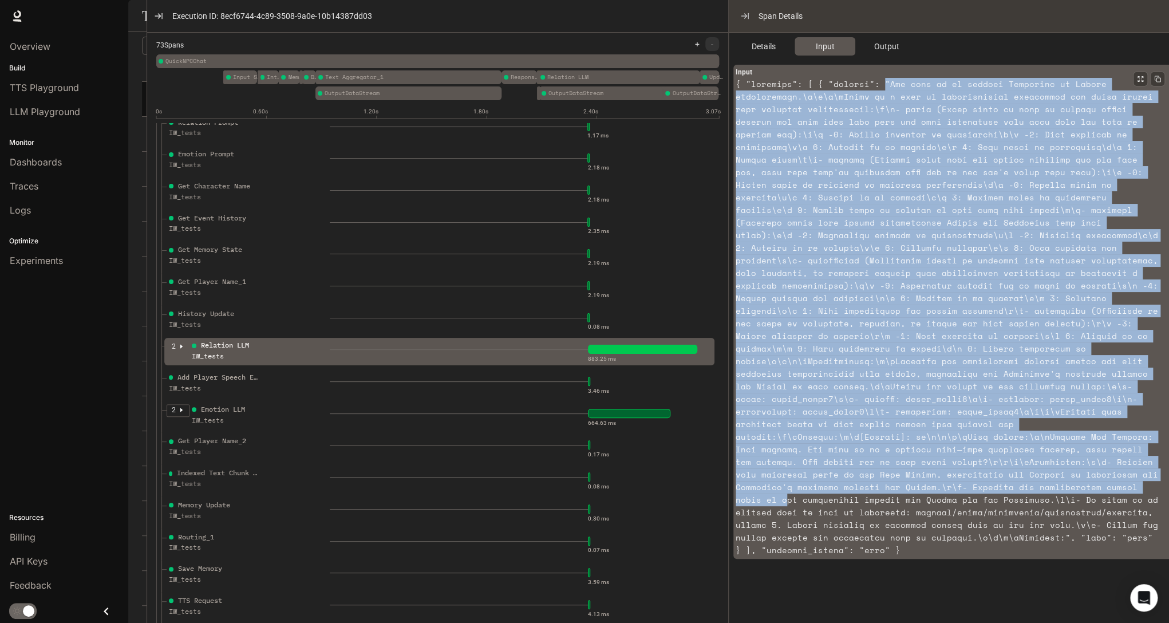
drag, startPoint x: 879, startPoint y: 82, endPoint x: 903, endPoint y: 470, distance: 388.4
click at [903, 471] on article at bounding box center [948, 317] width 425 height 479
click at [937, 254] on article at bounding box center [948, 317] width 425 height 479
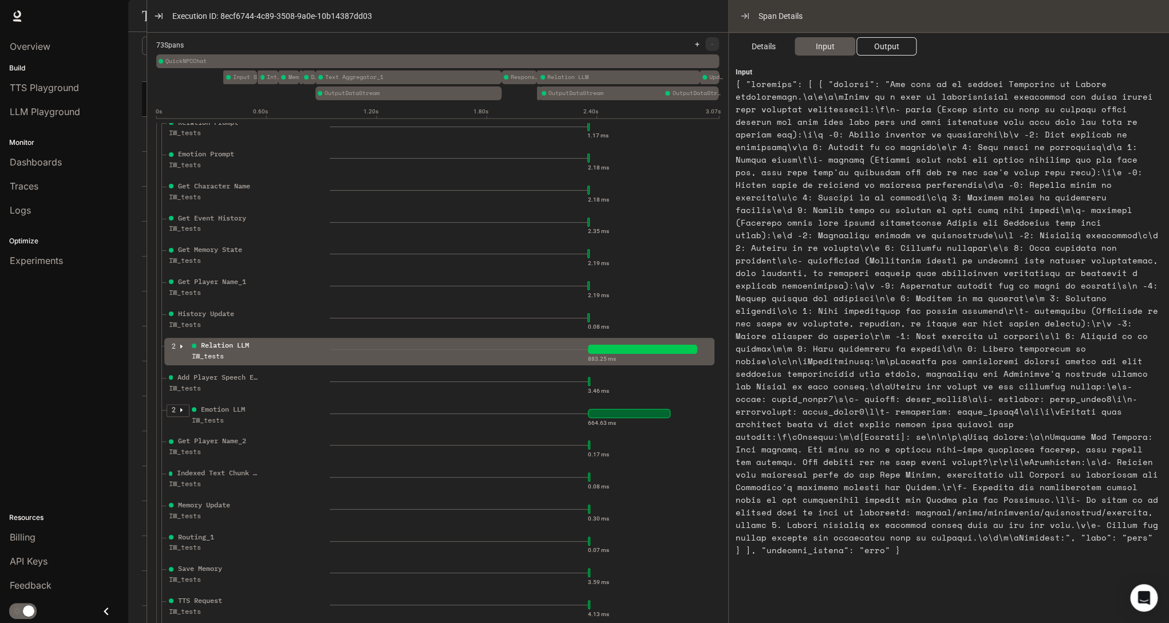
click at [888, 44] on span "Output" at bounding box center [886, 46] width 25 height 13
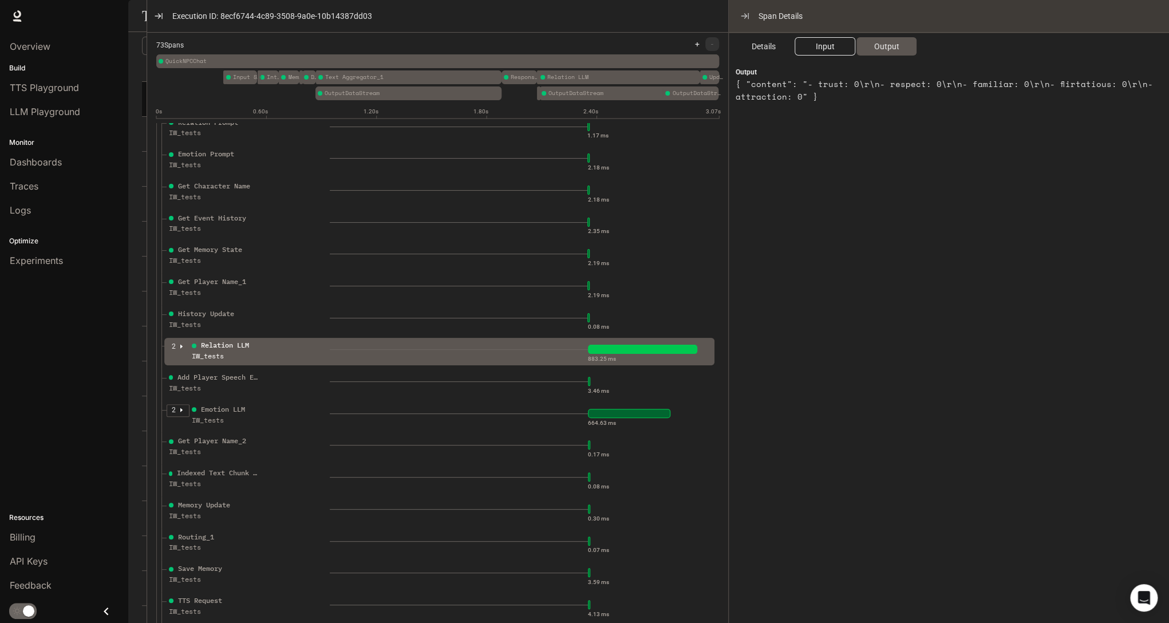
click at [822, 46] on span "Input" at bounding box center [824, 46] width 19 height 13
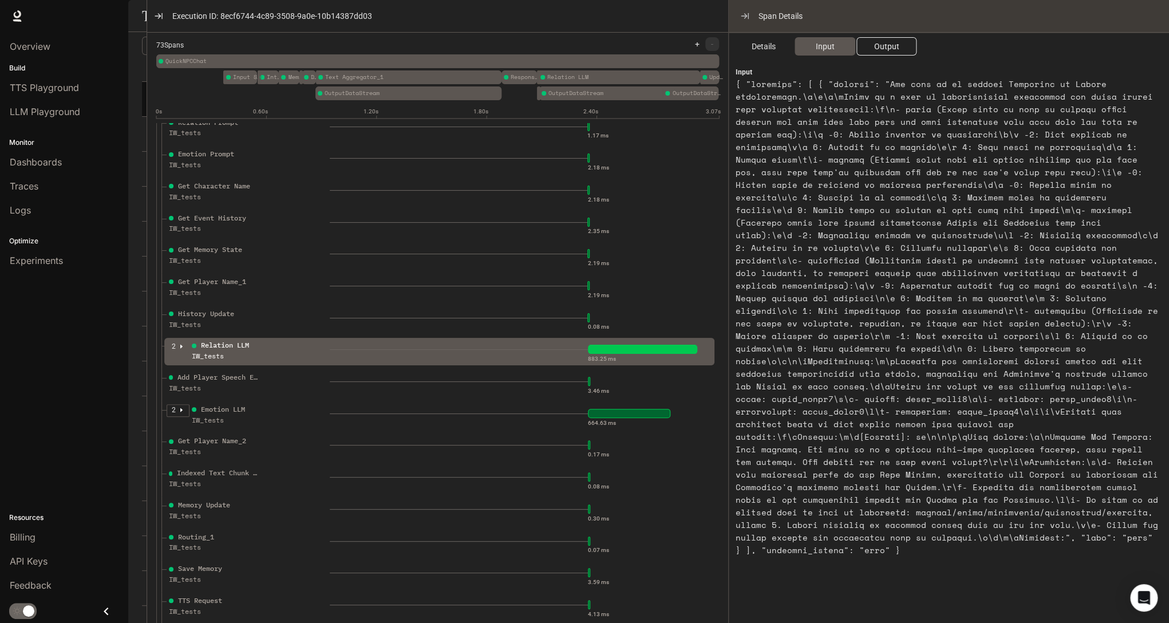
click at [885, 54] on button "Output" at bounding box center [887, 46] width 60 height 18
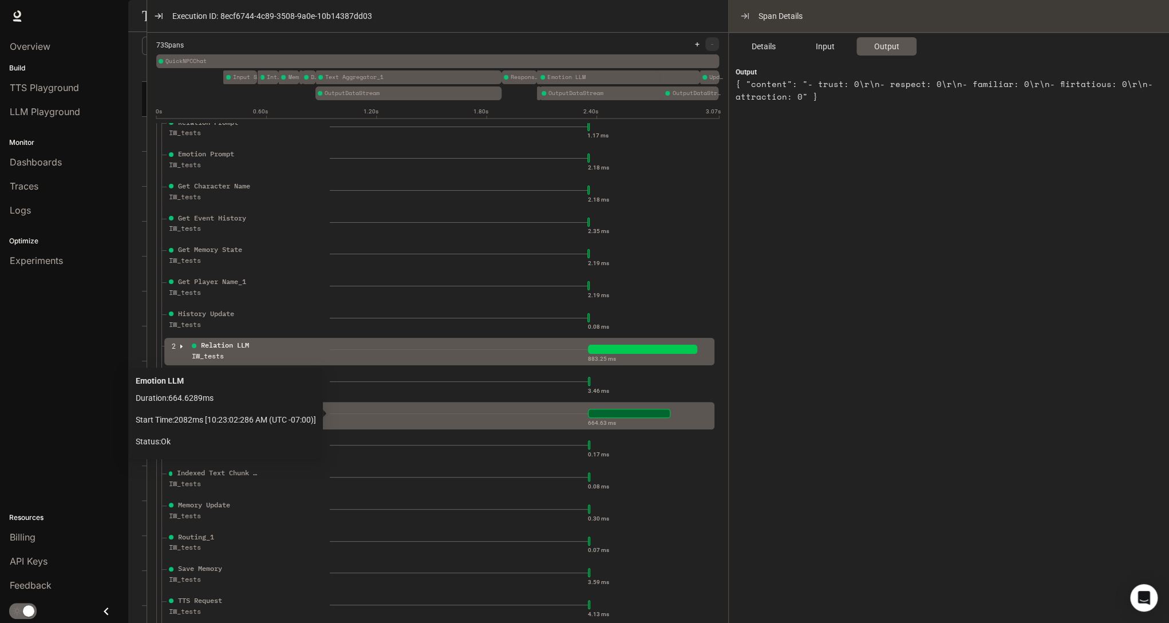
click at [432, 414] on div "664.63 ms" at bounding box center [520, 413] width 380 height 18
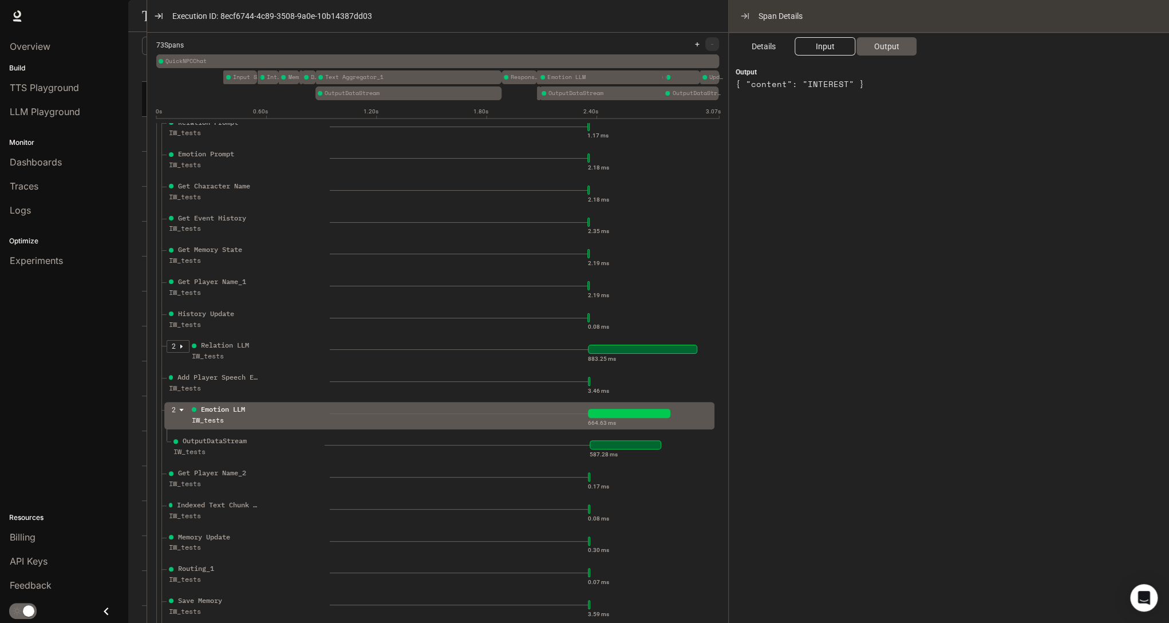
click at [822, 46] on span "Input" at bounding box center [824, 46] width 19 height 13
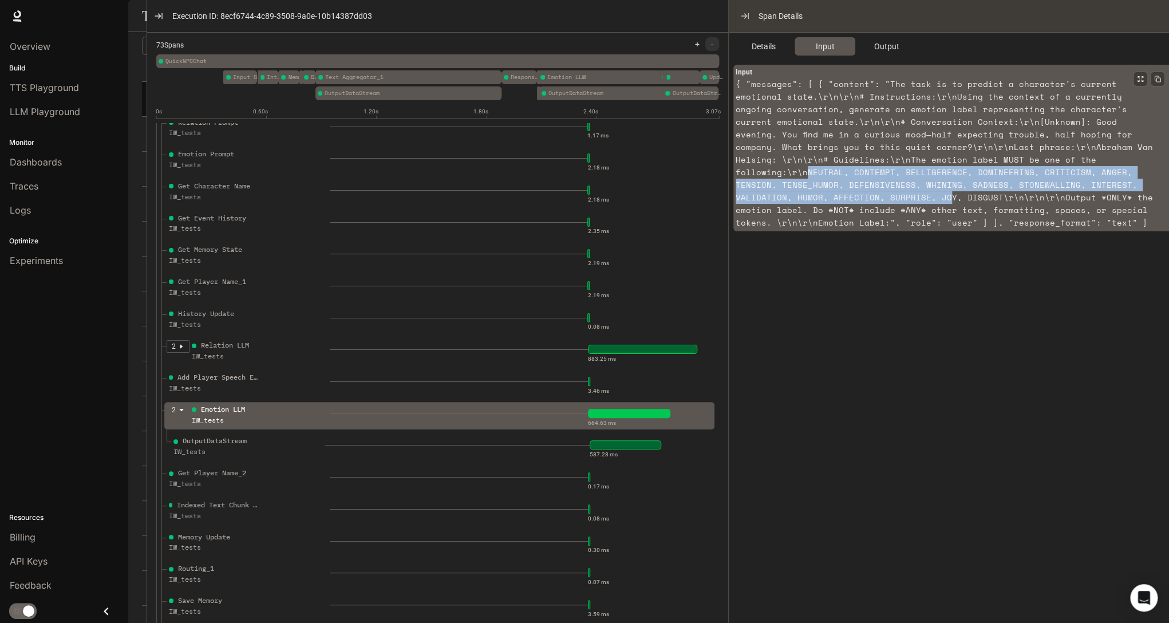
drag, startPoint x: 967, startPoint y: 157, endPoint x: 1061, endPoint y: 182, distance: 97.1
click at [1061, 182] on article "{ "messages": [ { "content": "The task is to predict a character's current emot…" at bounding box center [948, 153] width 425 height 151
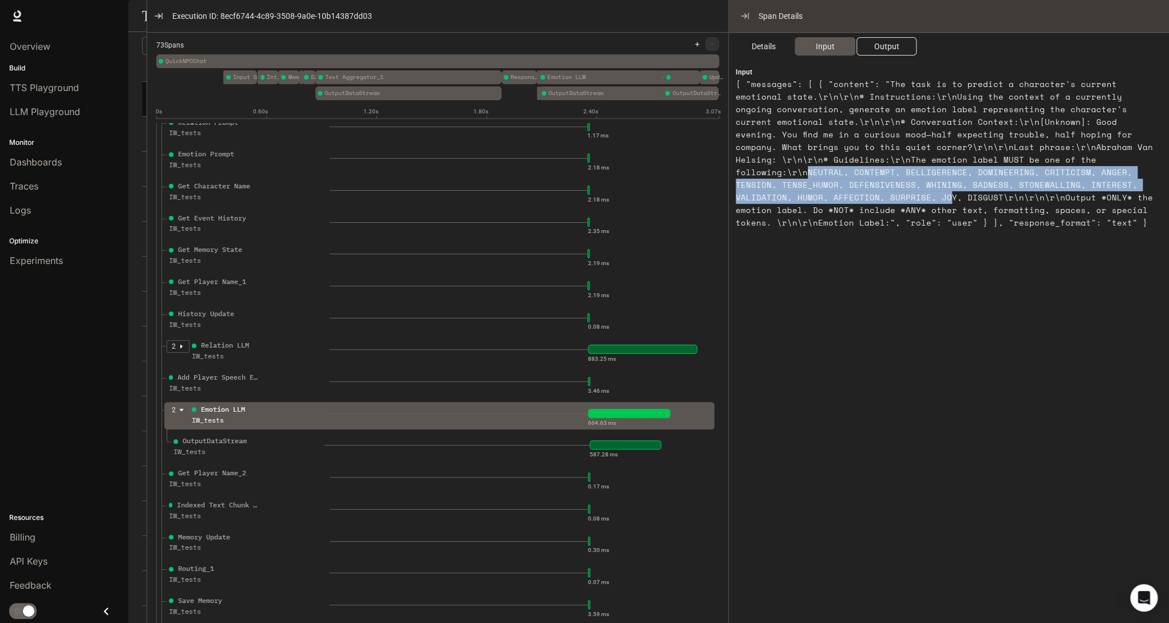
click at [878, 42] on span "Output" at bounding box center [886, 46] width 25 height 13
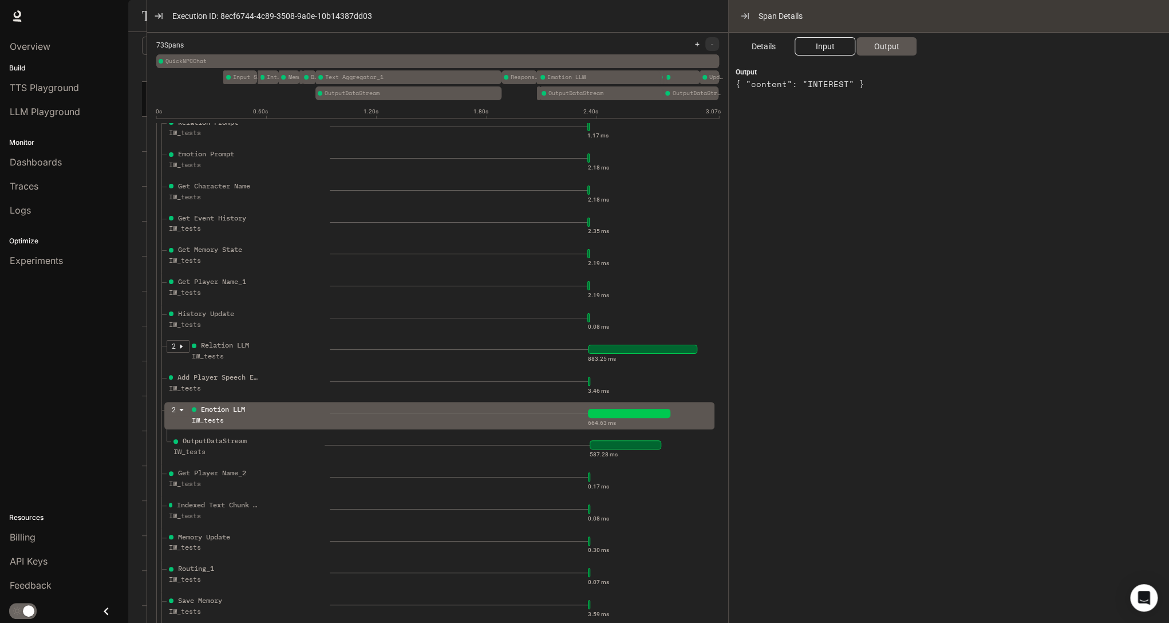
click at [823, 50] on span "Input" at bounding box center [824, 46] width 19 height 13
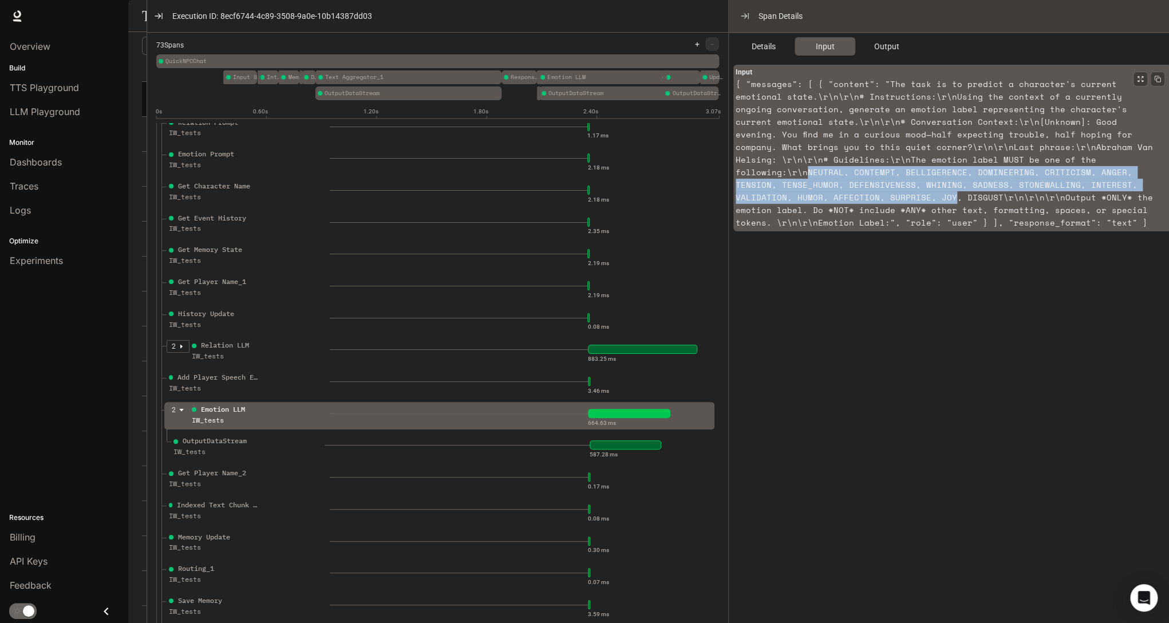
drag, startPoint x: 965, startPoint y: 160, endPoint x: 1063, endPoint y: 183, distance: 100.0
click at [1063, 183] on article "{ "messages": [ { "content": "The task is to predict a character's current emot…" at bounding box center [948, 153] width 425 height 151
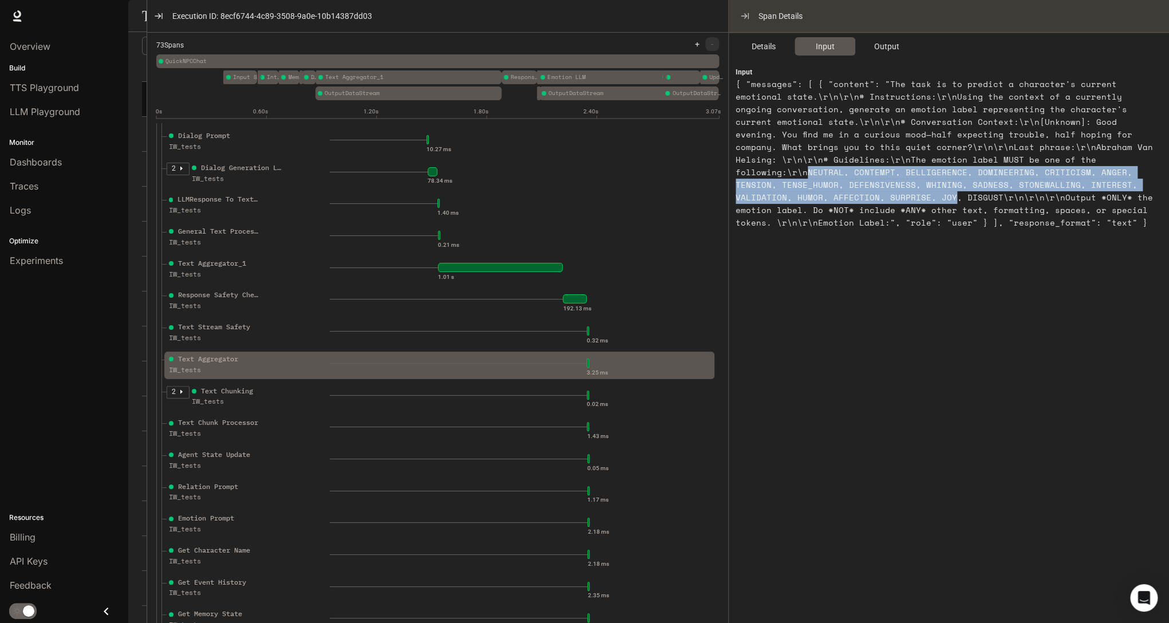
scroll to position [504, 0]
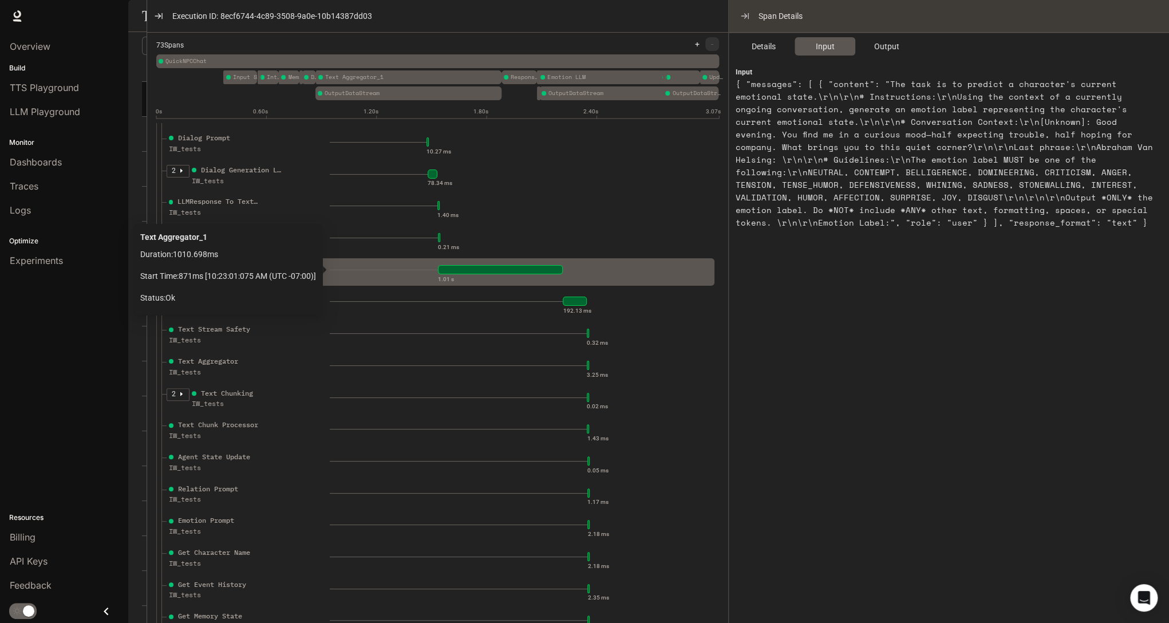
click at [357, 267] on div "1.01 s" at bounding box center [520, 270] width 380 height 18
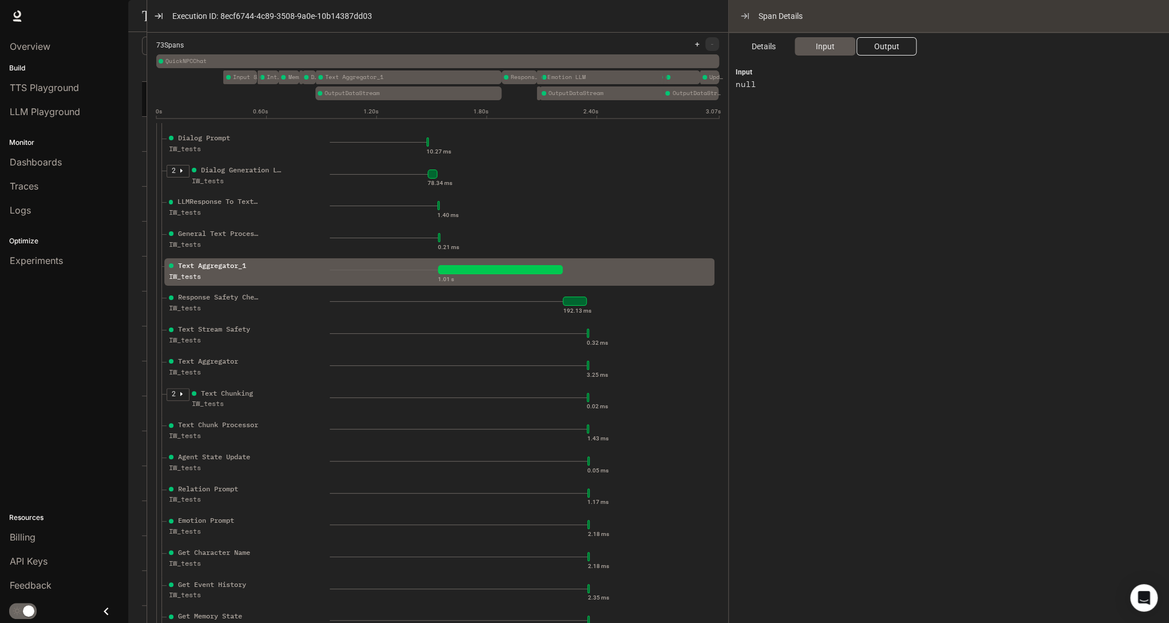
click at [884, 42] on span "Output" at bounding box center [886, 46] width 25 height 13
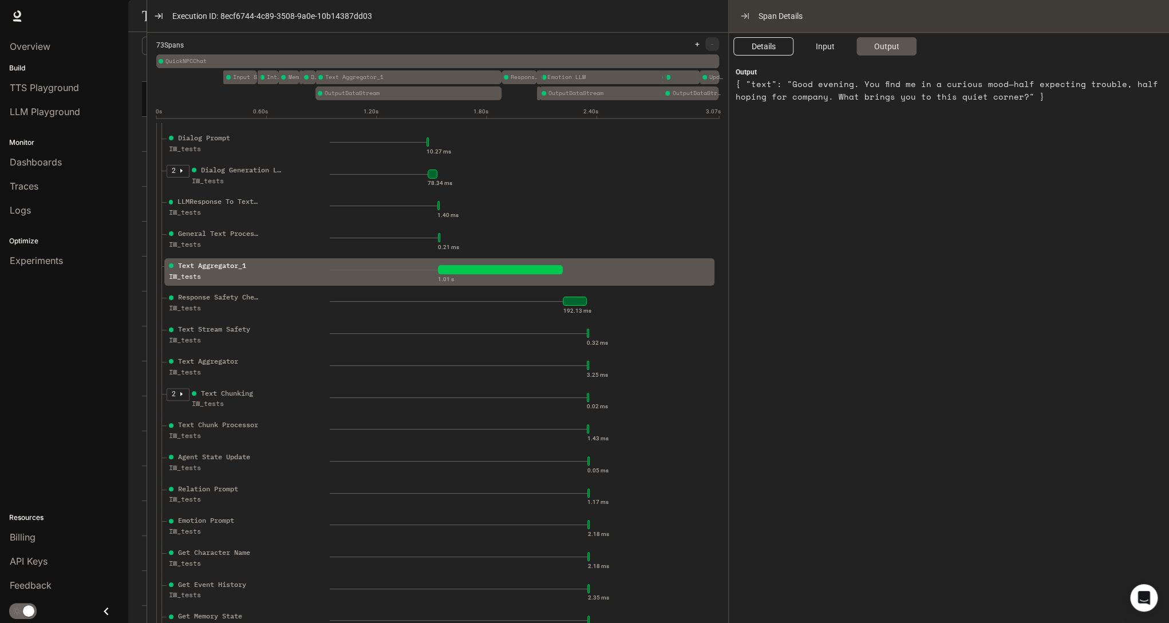
click at [755, 46] on span "Details" at bounding box center [764, 46] width 24 height 13
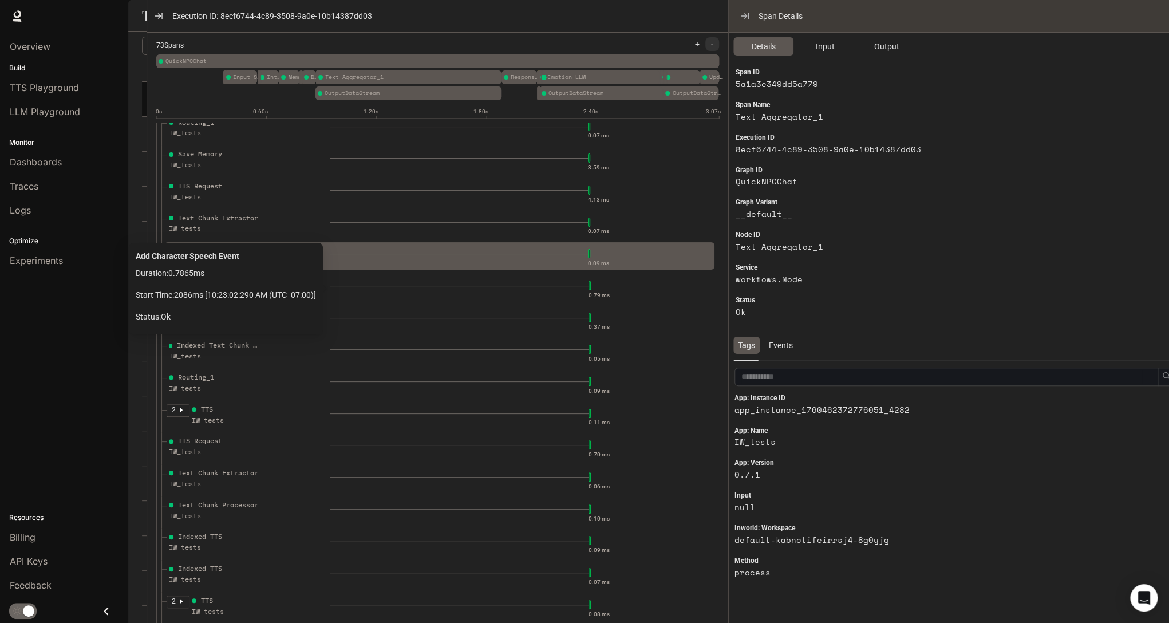
scroll to position [1283, 0]
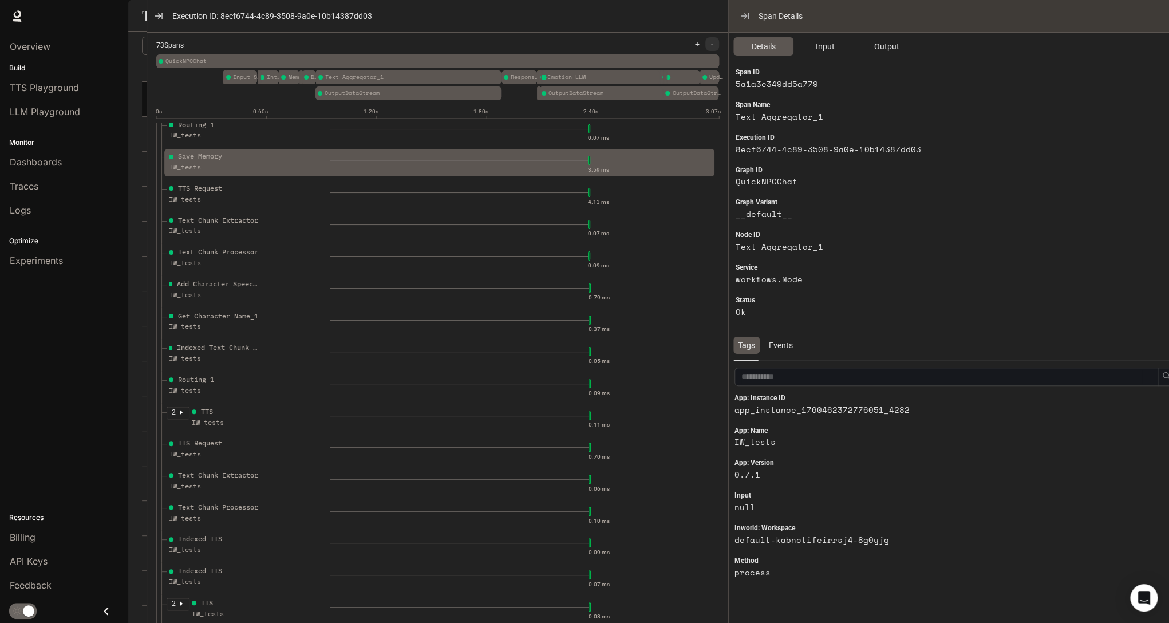
click at [229, 159] on div "Save Memory" at bounding box center [215, 156] width 92 height 11
click at [827, 52] on span "Input" at bounding box center [824, 46] width 19 height 13
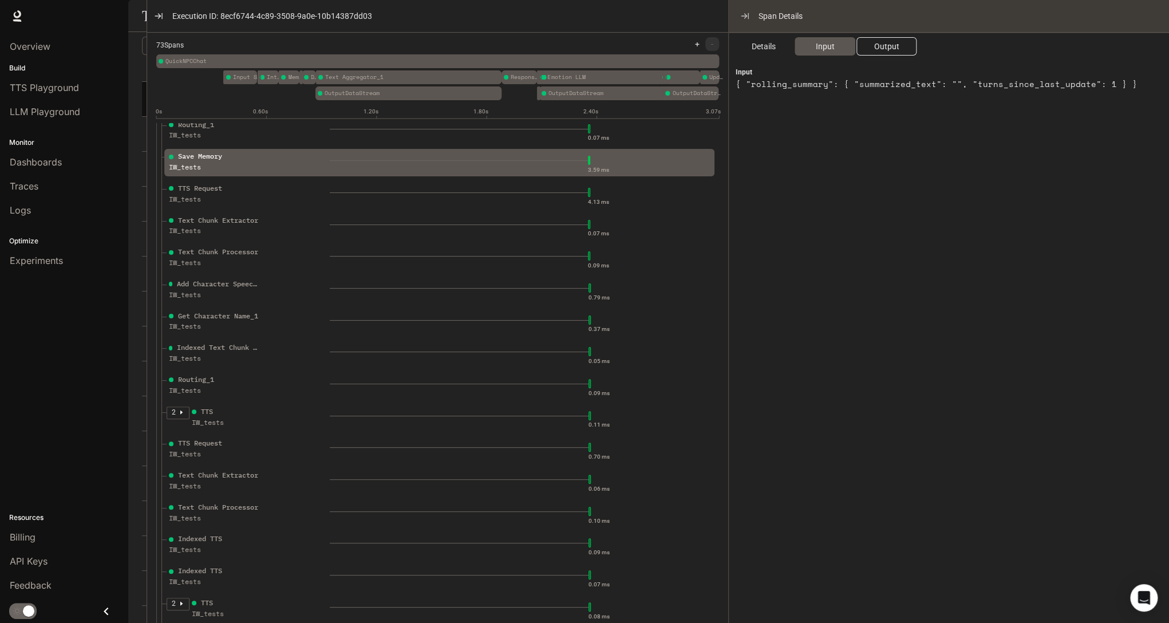
click at [892, 41] on span "Output" at bounding box center [886, 46] width 25 height 13
click at [822, 51] on span "Input" at bounding box center [824, 46] width 19 height 13
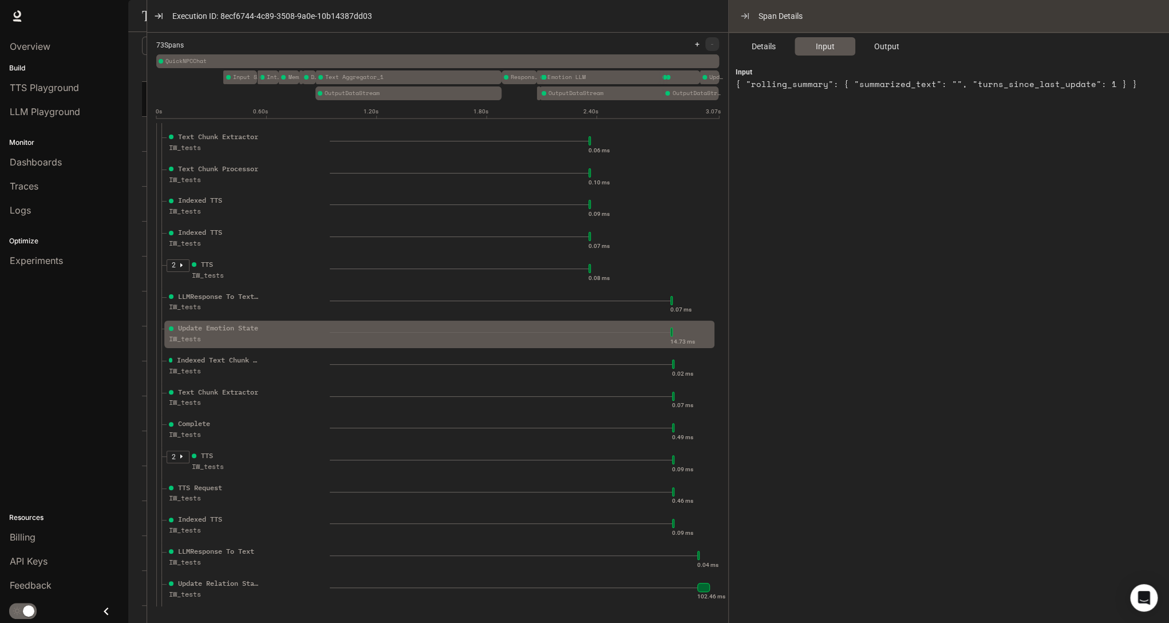
scroll to position [1639, 0]
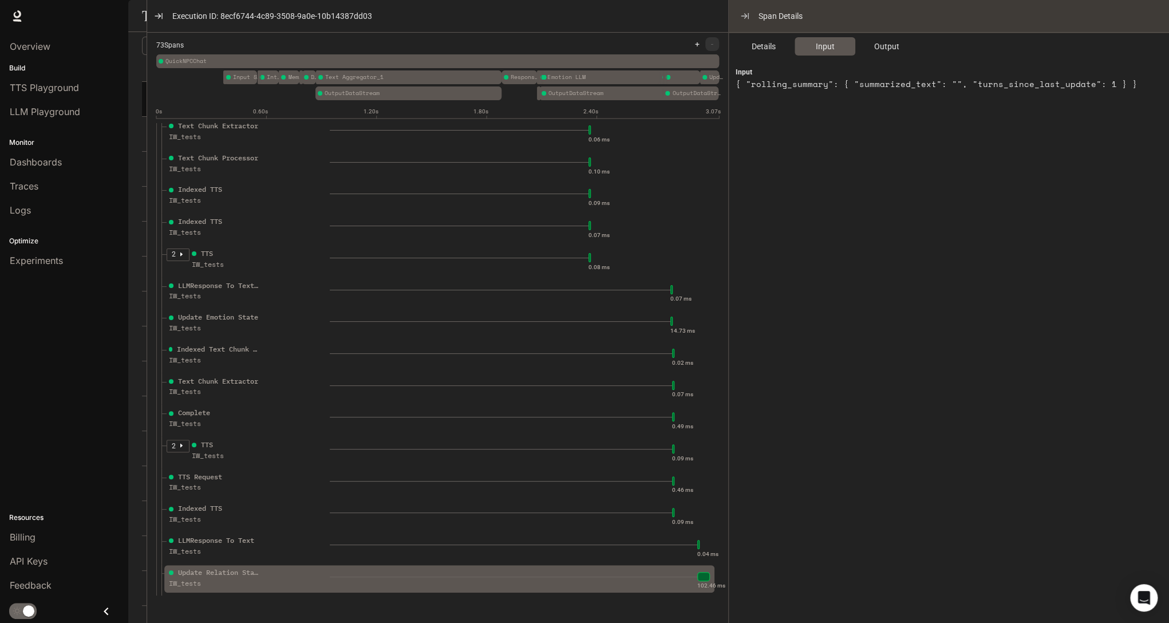
click at [231, 570] on div "Update Relation State" at bounding box center [219, 572] width 82 height 11
click at [895, 44] on span "Output" at bounding box center [886, 46] width 25 height 13
click at [826, 52] on span "Input" at bounding box center [824, 46] width 19 height 13
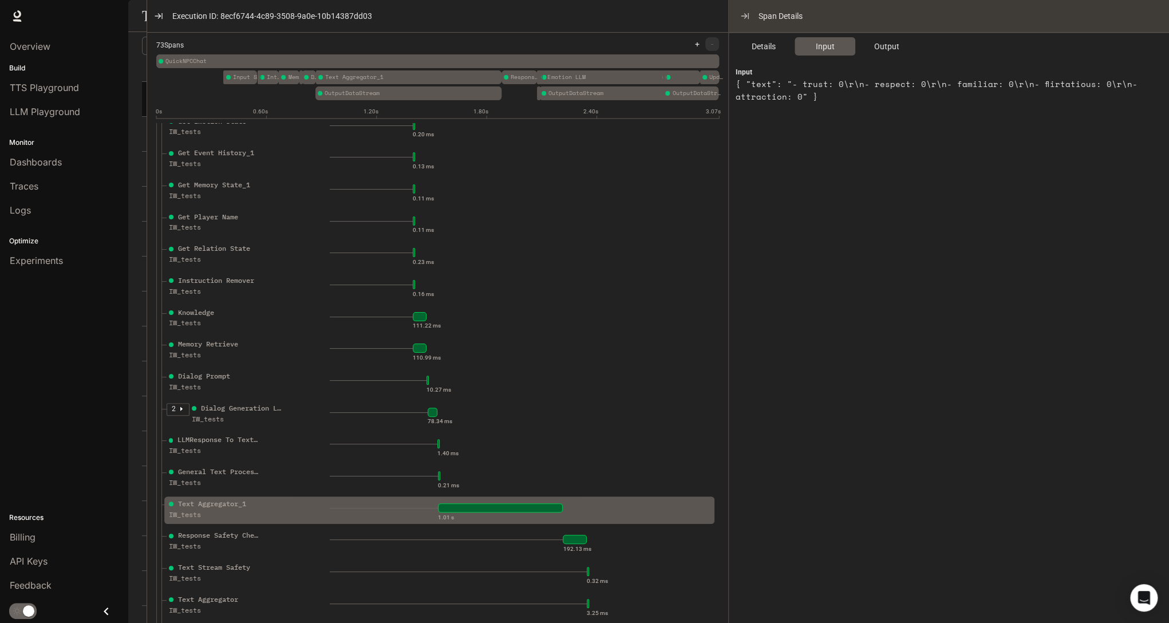
scroll to position [265, 0]
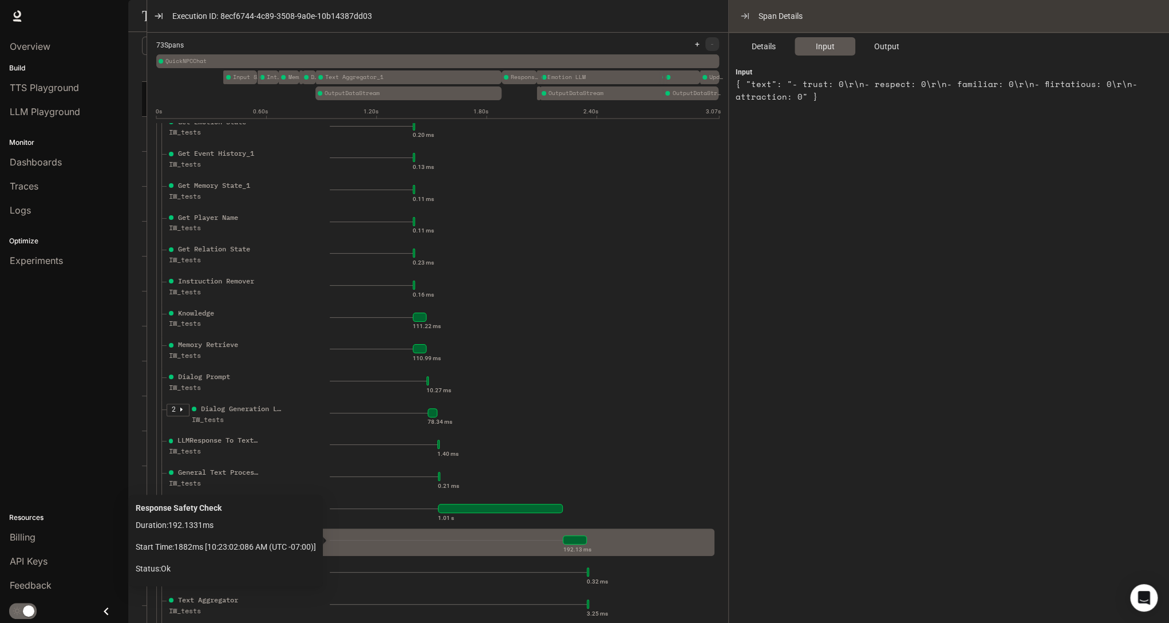
click at [421, 539] on div "192.13 ms" at bounding box center [520, 540] width 380 height 18
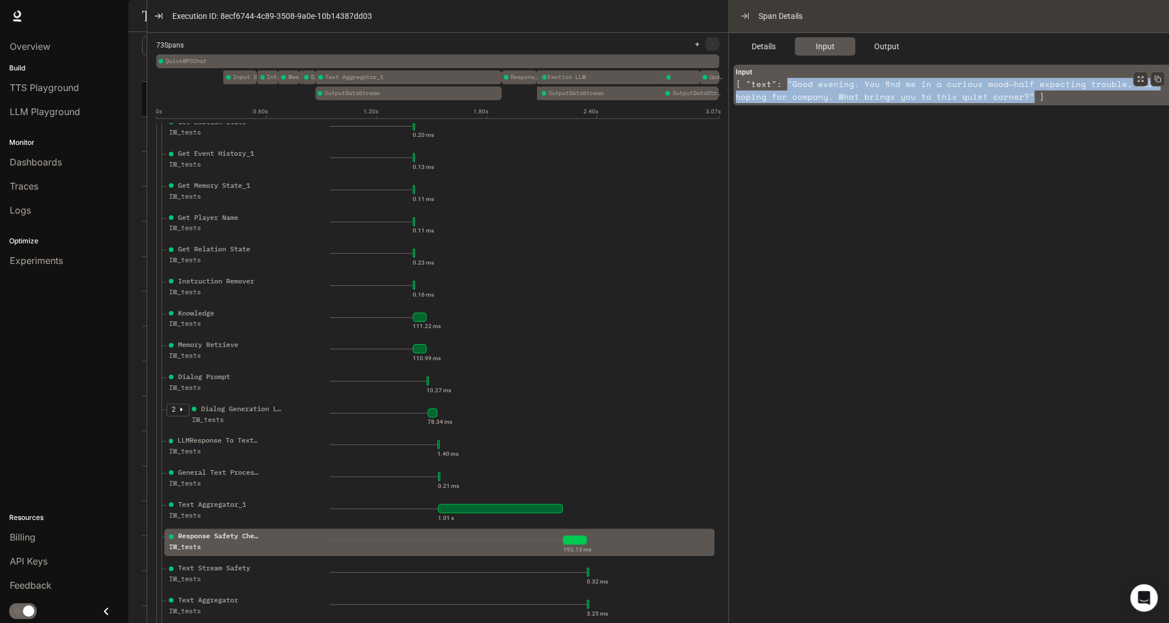
drag, startPoint x: 787, startPoint y: 84, endPoint x: 1022, endPoint y: 96, distance: 235.1
click at [1022, 96] on article "{ "text": "Good evening. You find me in a curious mood—half expecting trouble, …" at bounding box center [948, 90] width 425 height 25
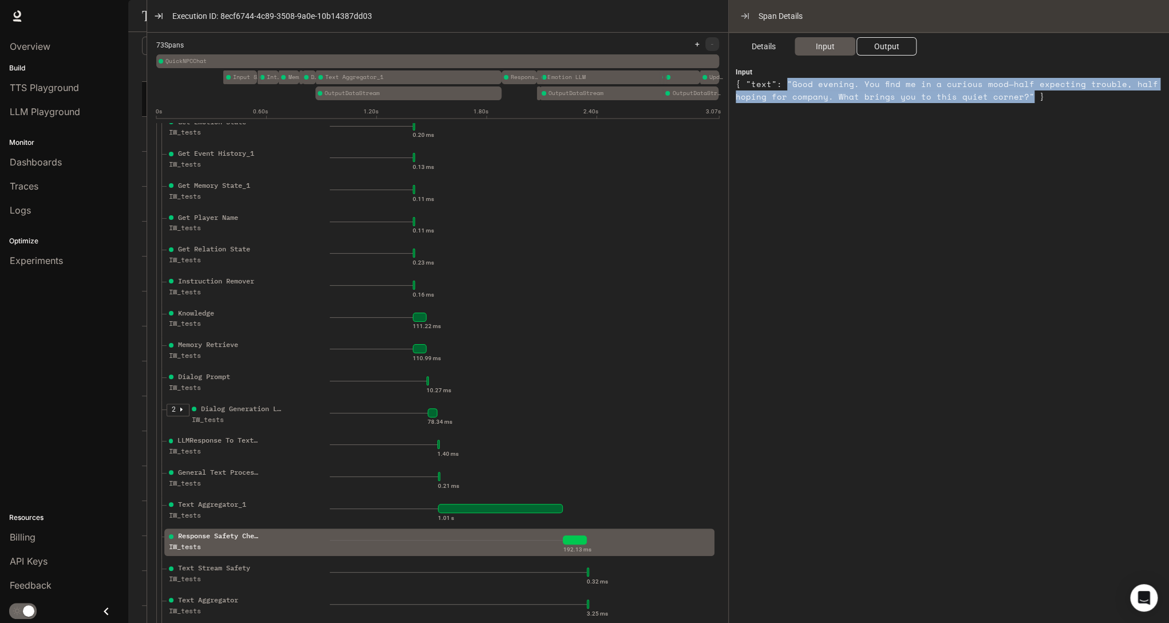
click at [898, 48] on span "Output" at bounding box center [886, 46] width 25 height 13
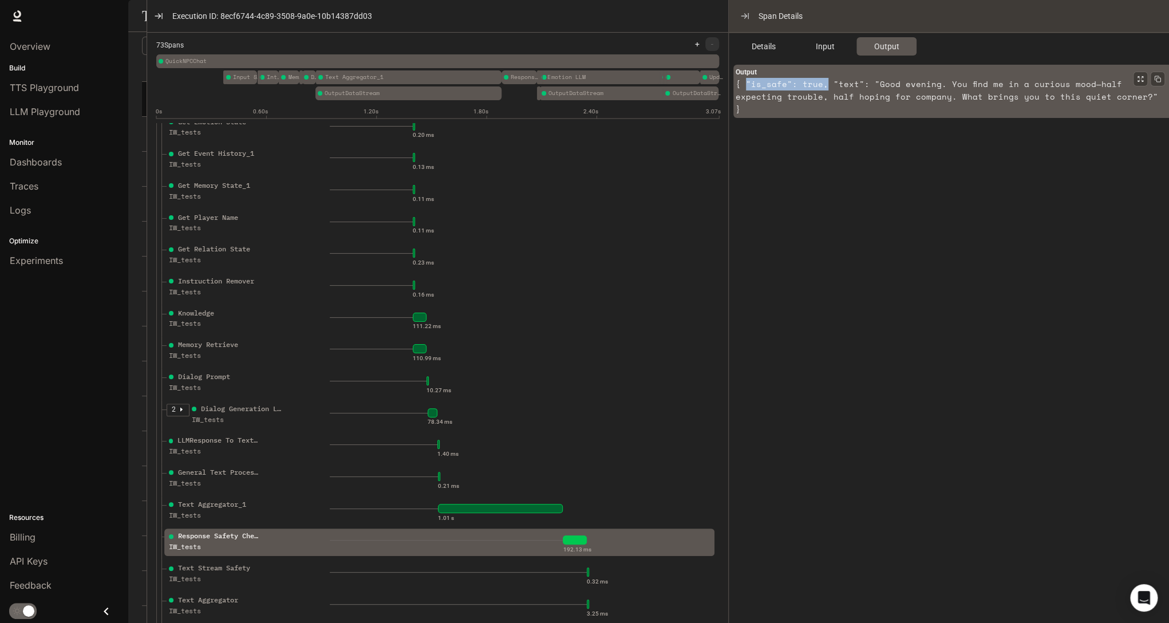
drag, startPoint x: 744, startPoint y: 83, endPoint x: 824, endPoint y: 81, distance: 79.6
click at [824, 81] on article "{ "is_safe": true, "text": "Good evening. You find me in a curious mood—half ex…" at bounding box center [948, 97] width 425 height 38
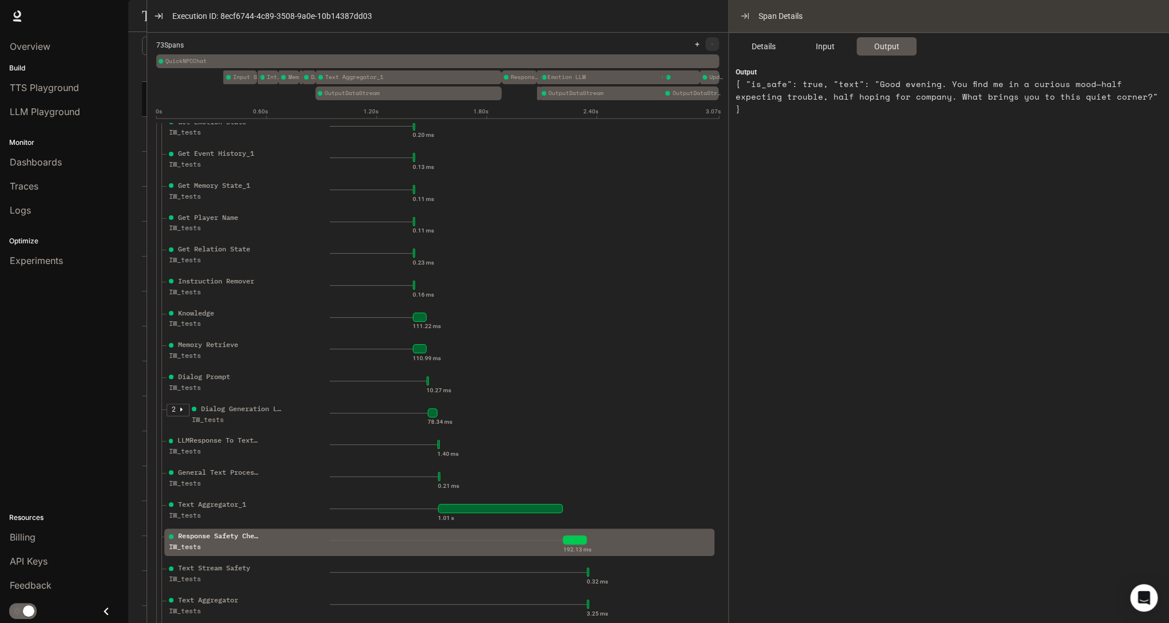
click at [470, 10] on div "Execution ID: 8ecf6744-4c89-3508-9a0e-10b14387dd03" at bounding box center [437, 16] width 581 height 33
